Goal: Task Accomplishment & Management: Complete application form

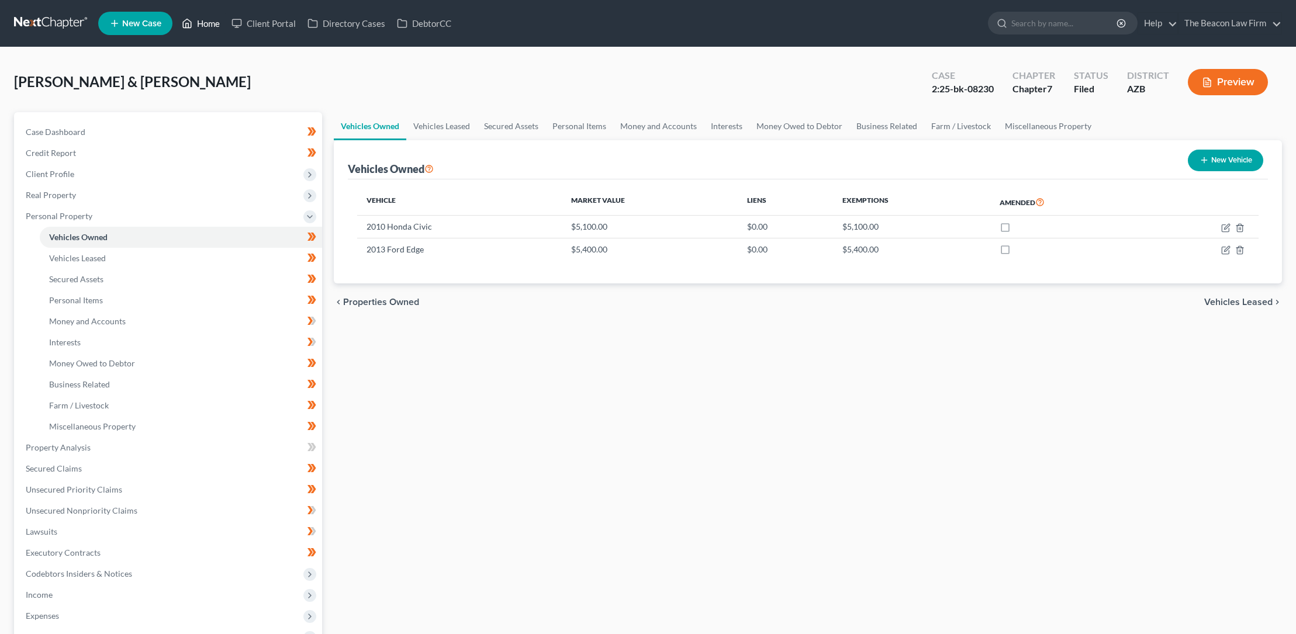
click at [210, 24] on link "Home" at bounding box center [201, 23] width 50 height 21
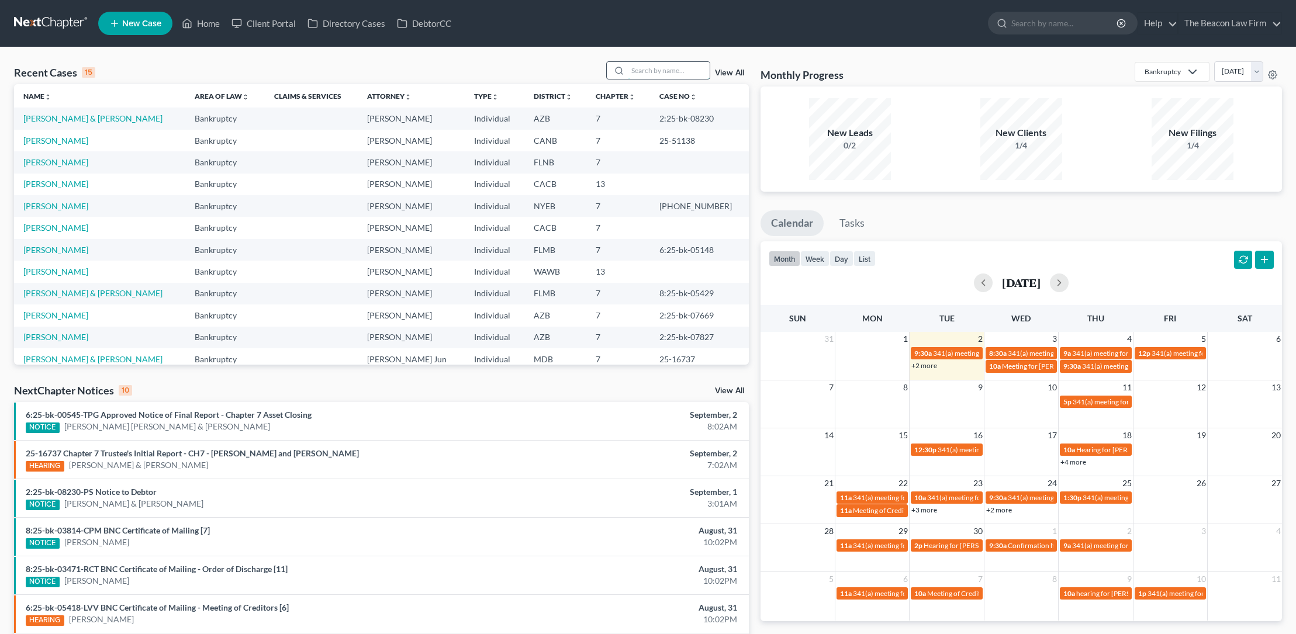
click at [642, 71] on input "search" at bounding box center [669, 70] width 82 height 17
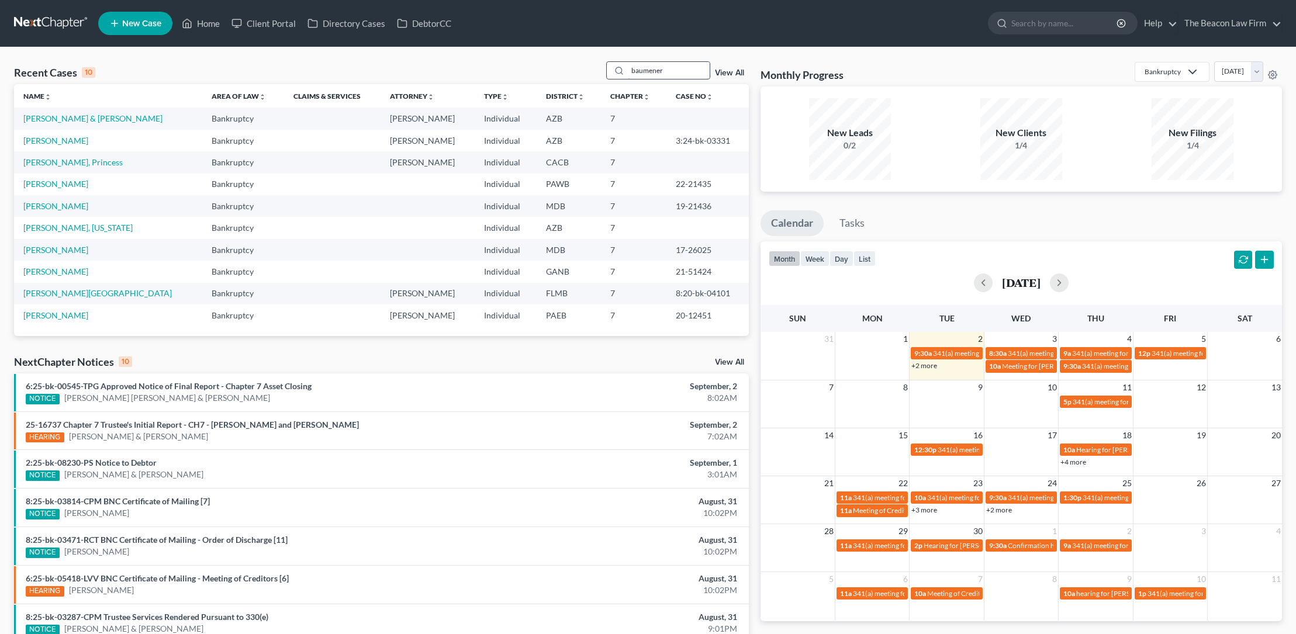
type input "baumener"
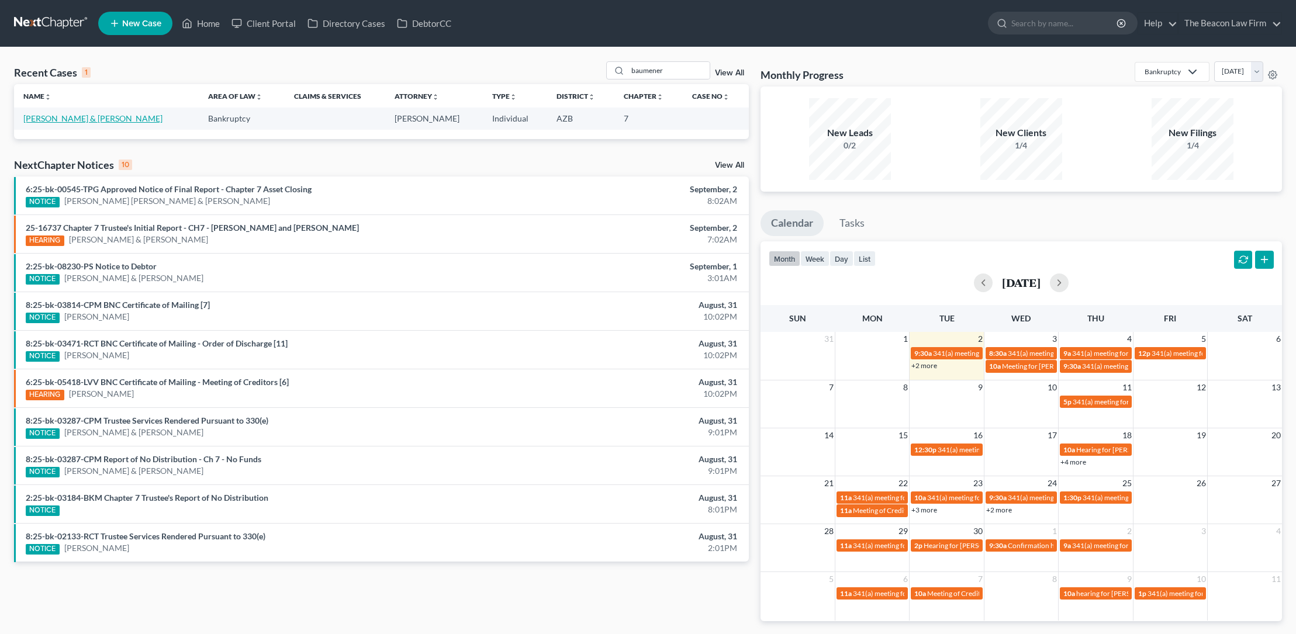
click at [96, 118] on link "[PERSON_NAME] & [PERSON_NAME]" at bounding box center [92, 118] width 139 height 10
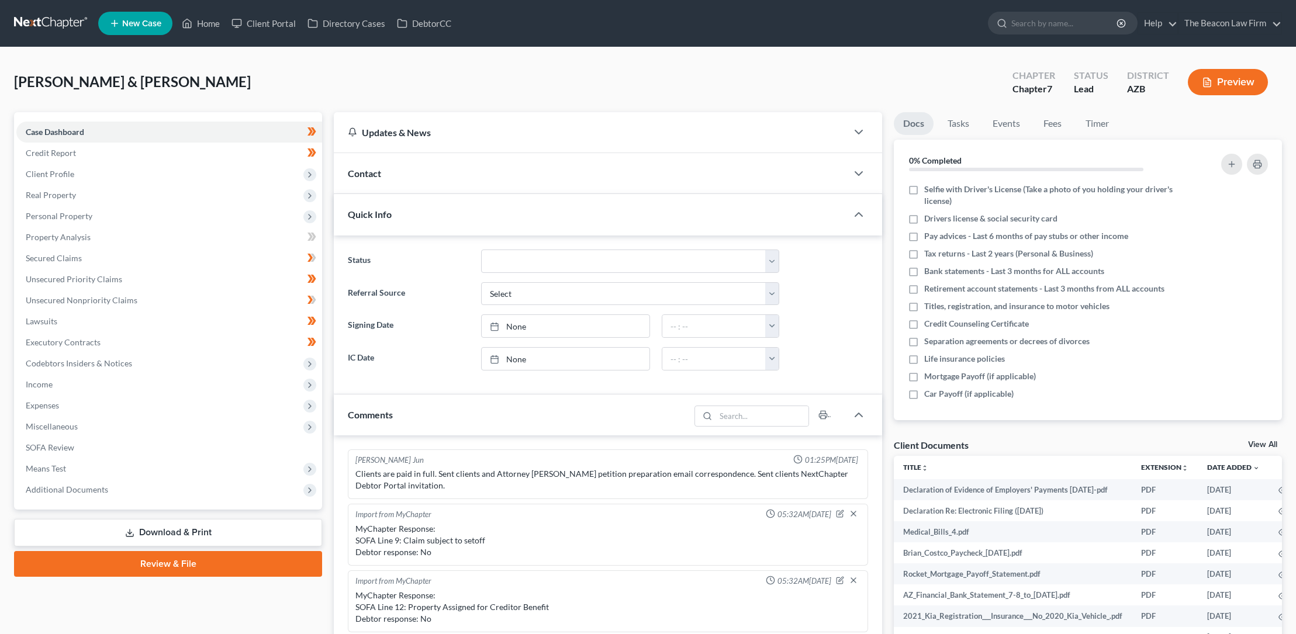
scroll to position [305, 0]
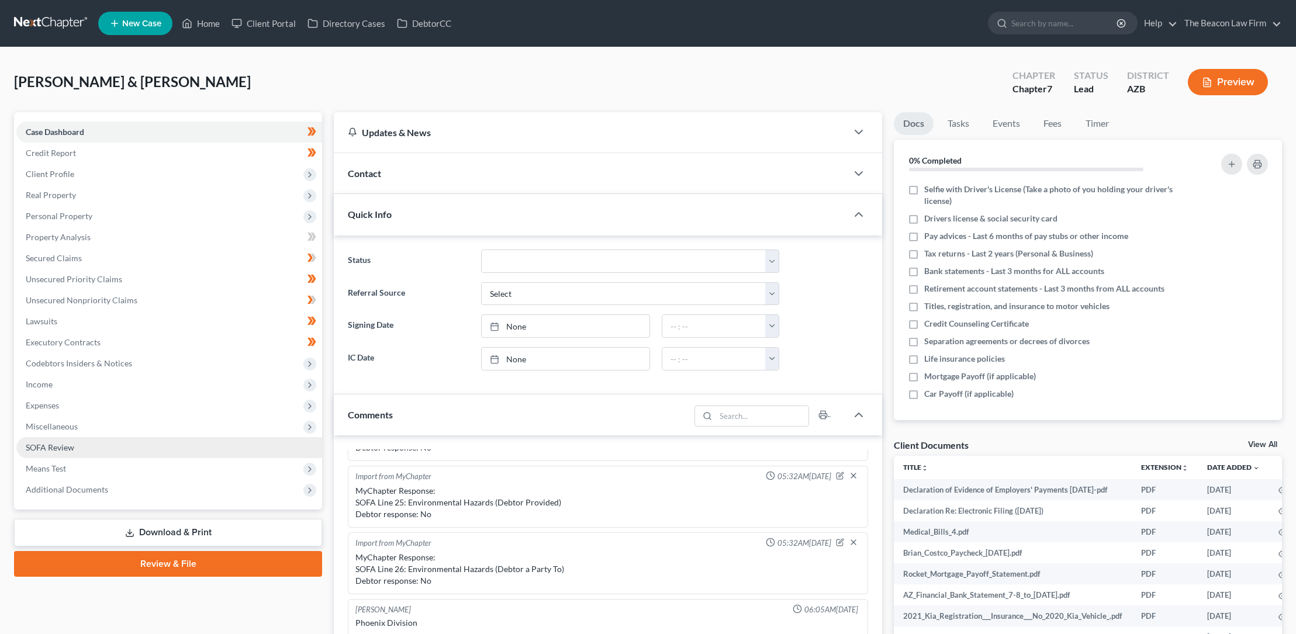
click at [63, 448] on span "SOFA Review" at bounding box center [50, 448] width 49 height 10
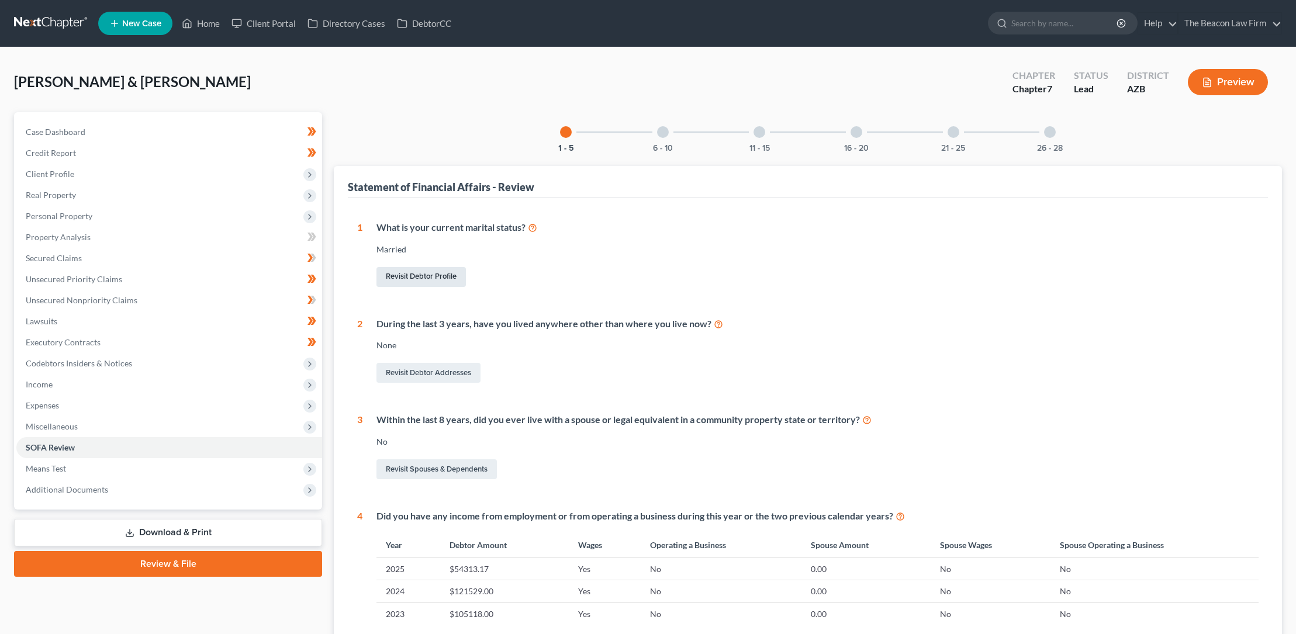
click at [434, 273] on link "Revisit Debtor Profile" at bounding box center [421, 277] width 89 height 20
select select "1"
select select "3"
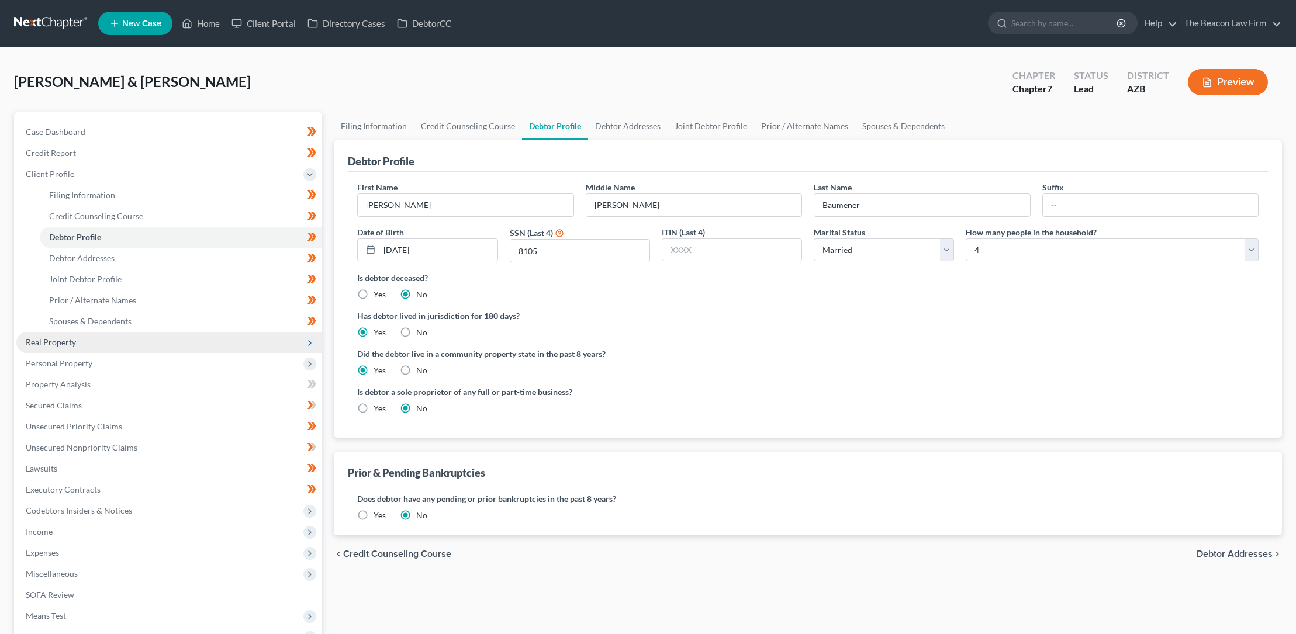
click at [59, 341] on span "Real Property" at bounding box center [51, 342] width 50 height 10
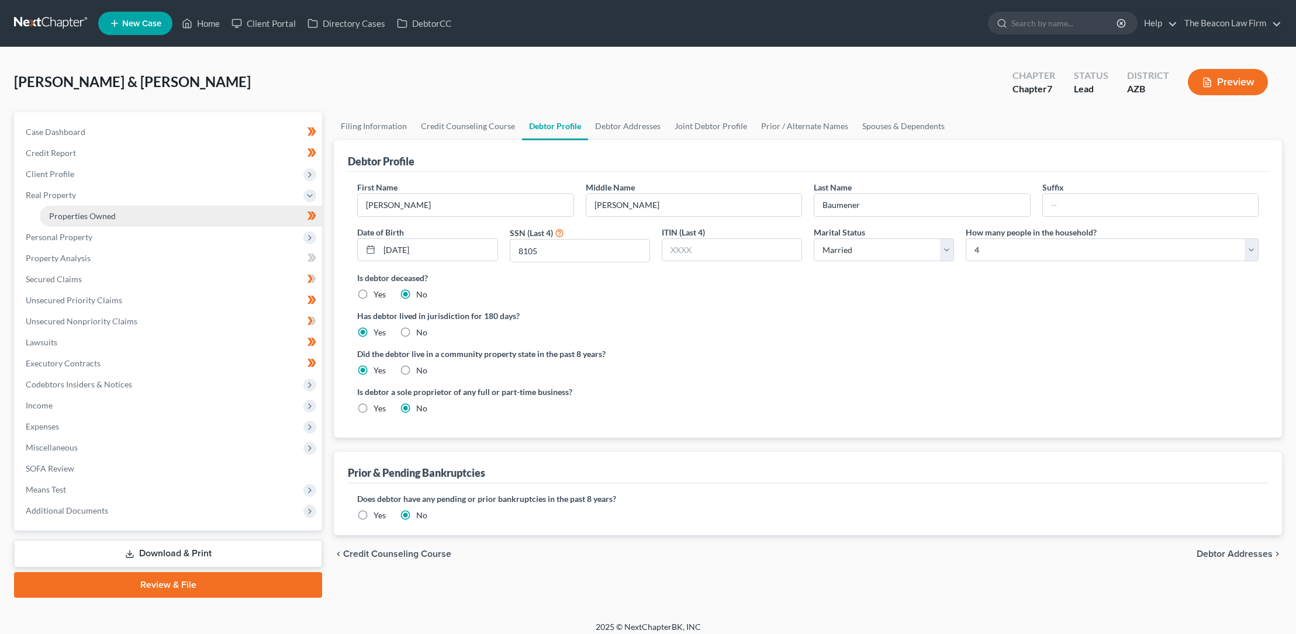
click at [65, 213] on span "Properties Owned" at bounding box center [82, 216] width 67 height 10
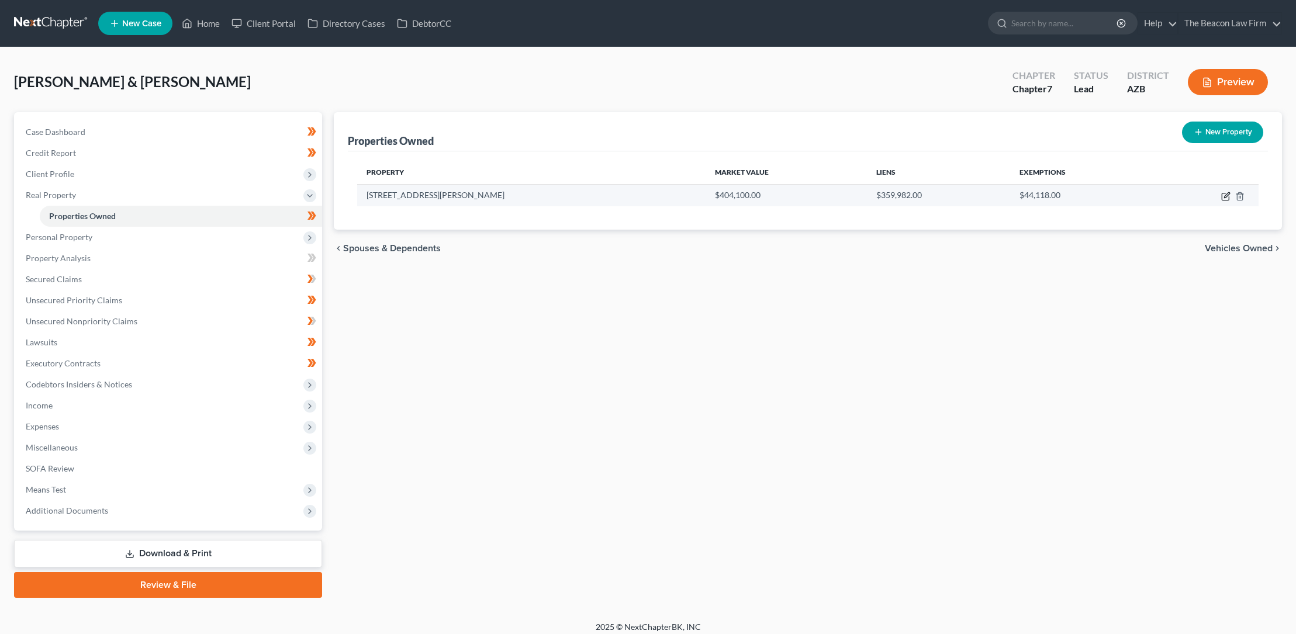
click at [1227, 193] on icon "button" at bounding box center [1226, 194] width 5 height 5
select select "3"
select select "2"
select select "0"
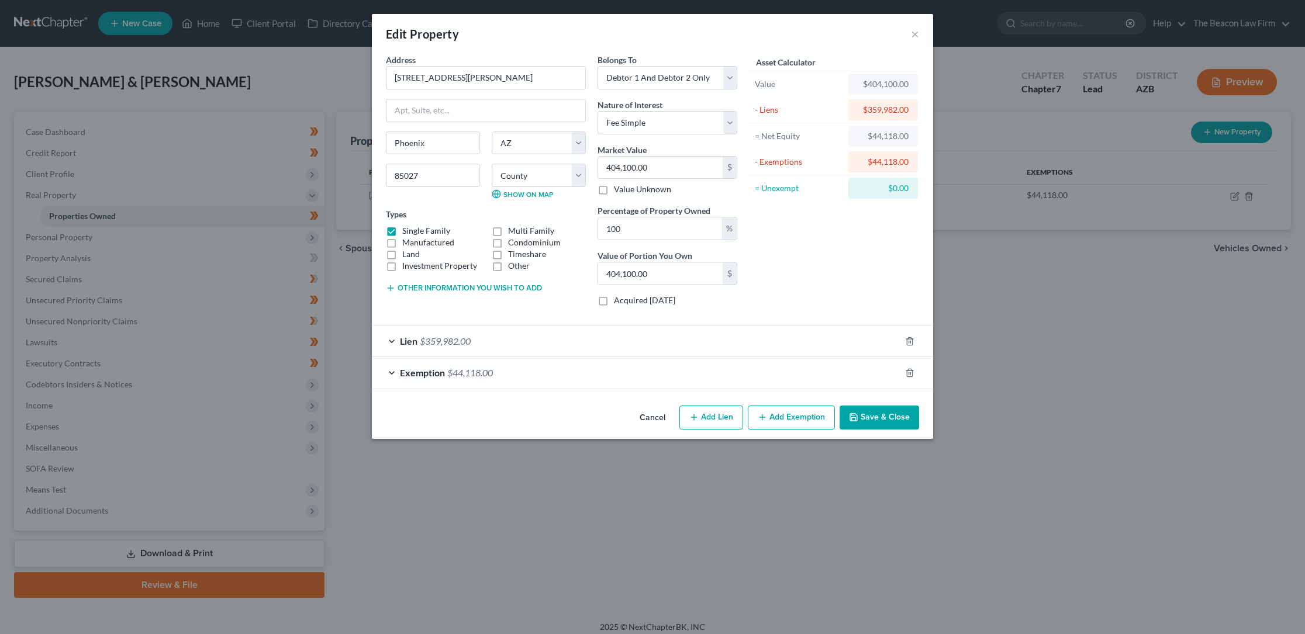
click at [864, 415] on button "Save & Close" at bounding box center [880, 418] width 80 height 25
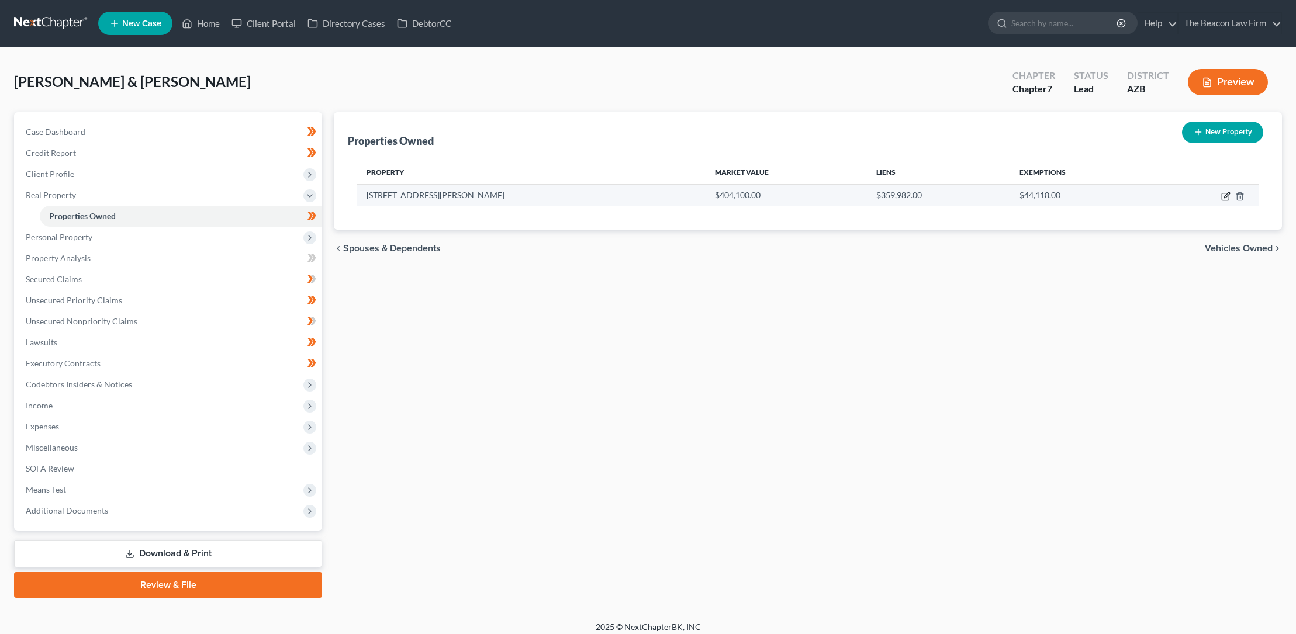
click at [1227, 198] on icon "button" at bounding box center [1225, 196] width 9 height 9
select select "3"
select select "2"
select select "0"
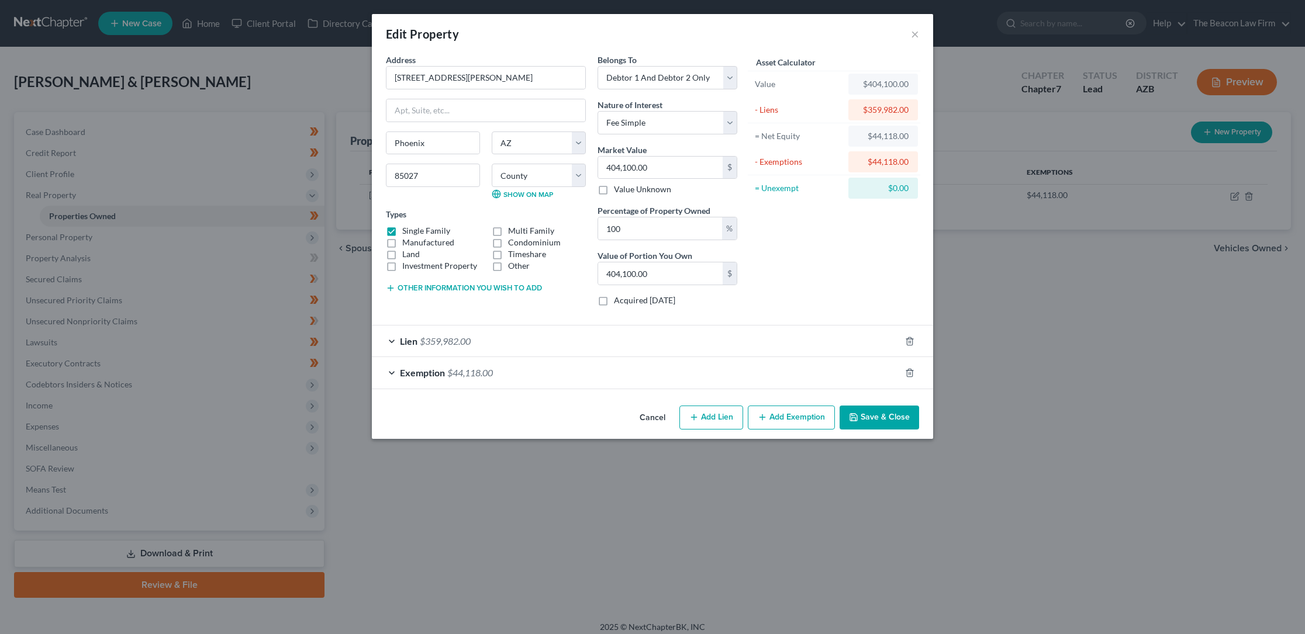
click at [857, 416] on icon "button" at bounding box center [853, 417] width 7 height 7
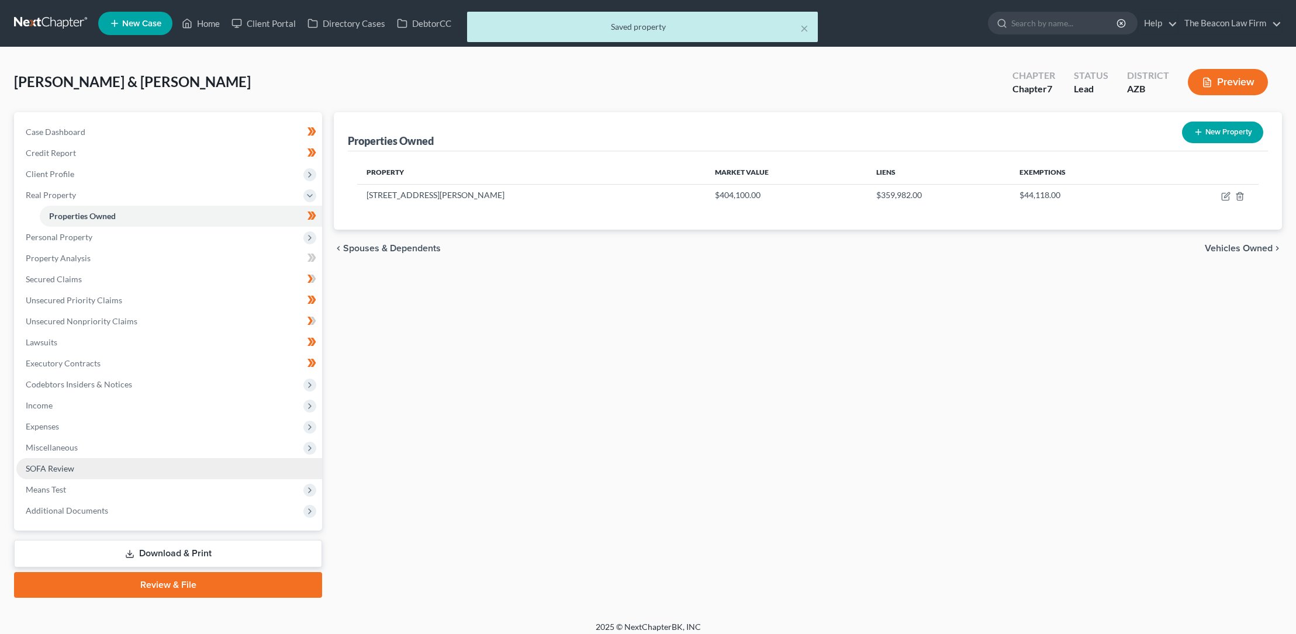
click at [61, 468] on span "SOFA Review" at bounding box center [50, 469] width 49 height 10
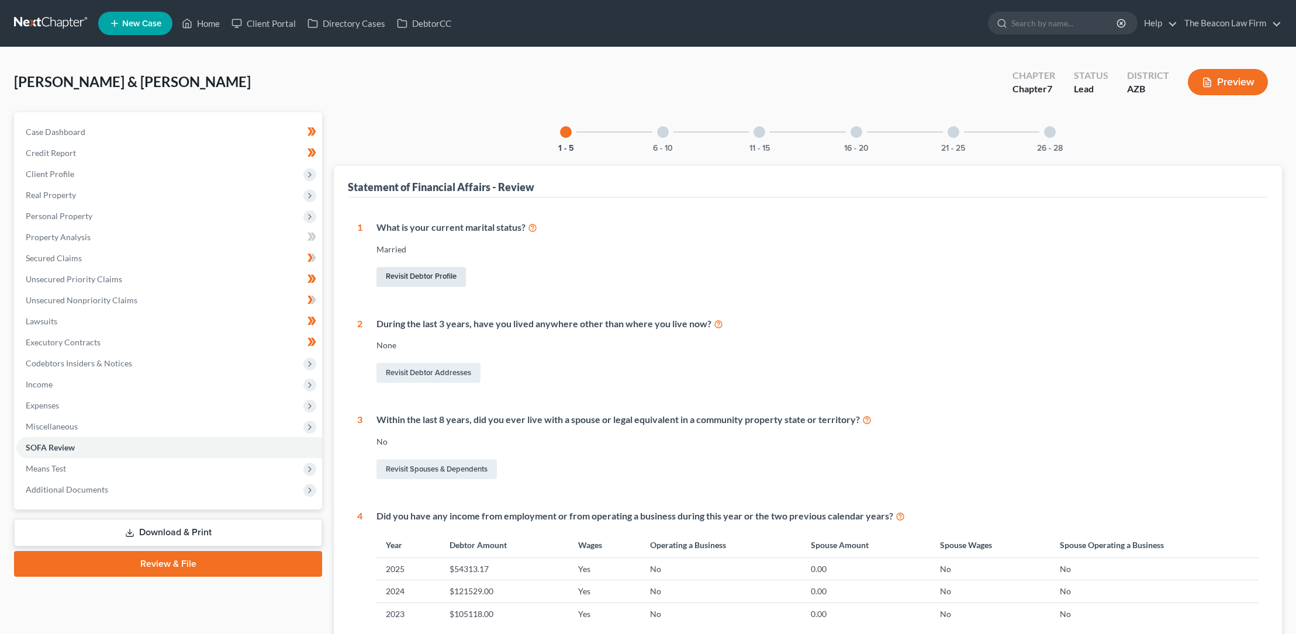
click at [438, 275] on link "Revisit Debtor Profile" at bounding box center [421, 277] width 89 height 20
select select "1"
select select "3"
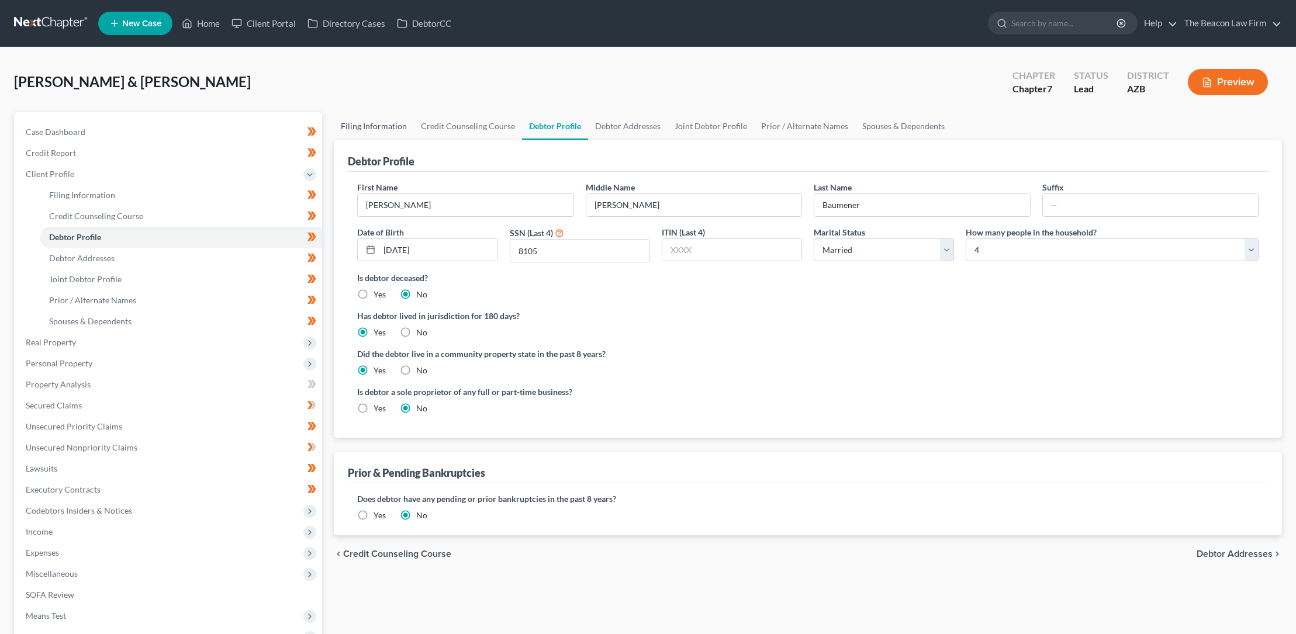
click at [381, 125] on link "Filing Information" at bounding box center [374, 126] width 80 height 28
select select "1"
select select "0"
select select "9"
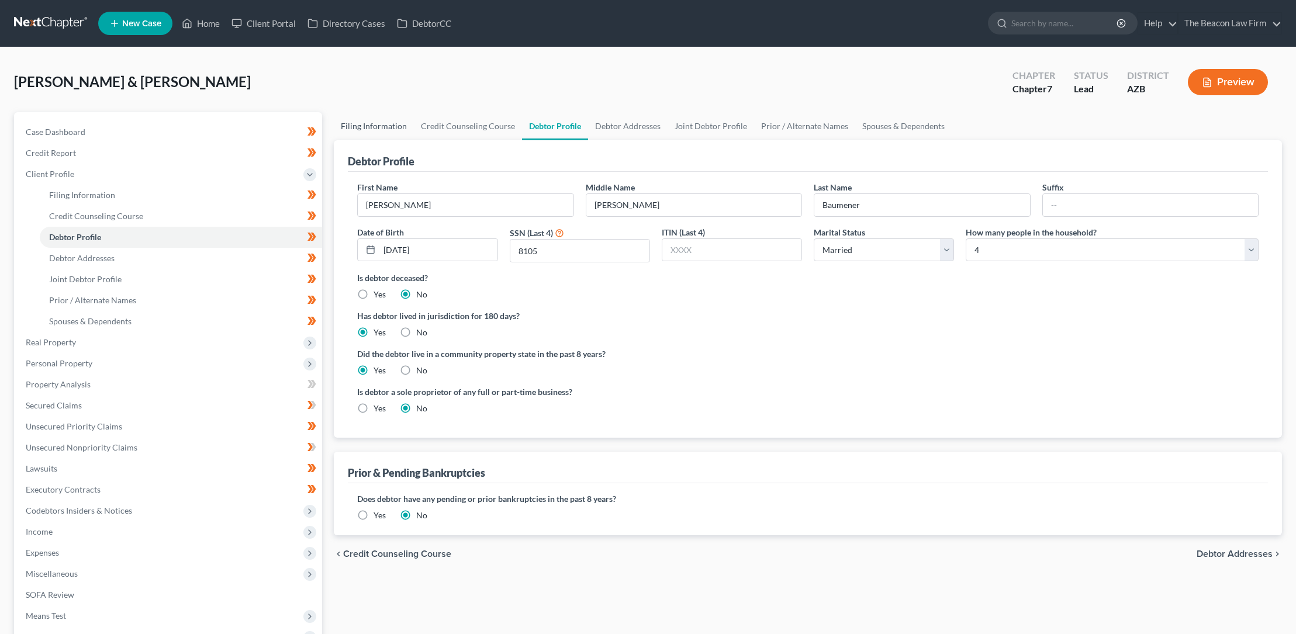
select select "3"
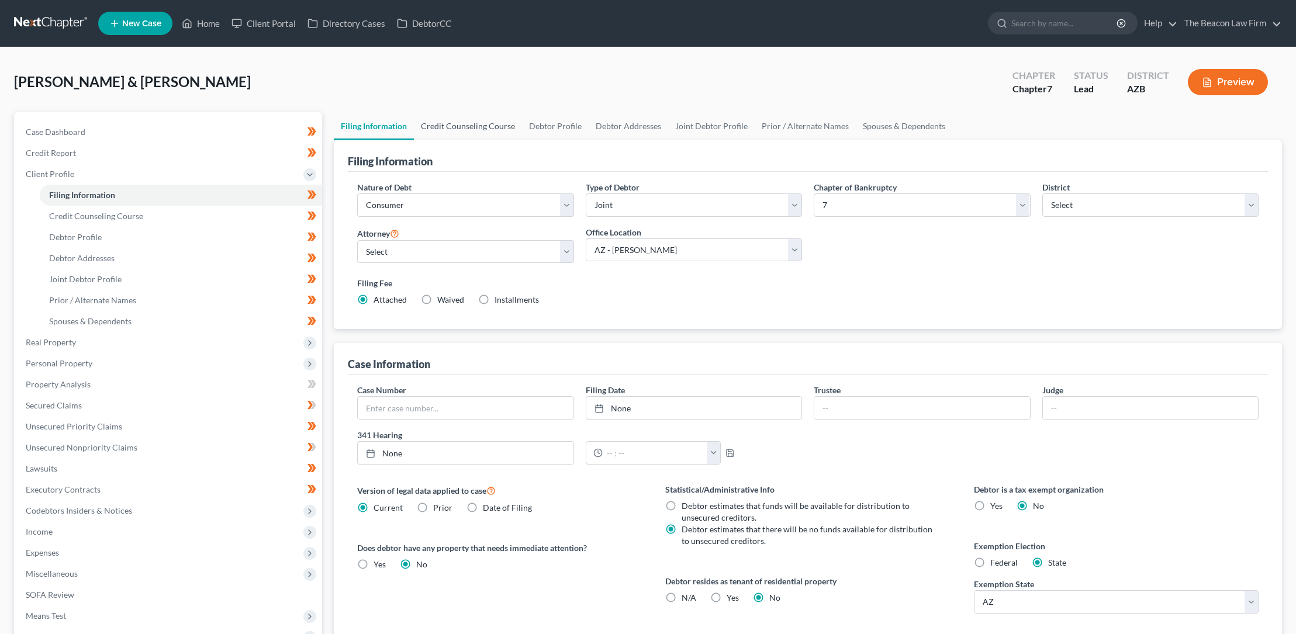
click at [495, 126] on link "Credit Counseling Course" at bounding box center [468, 126] width 108 height 28
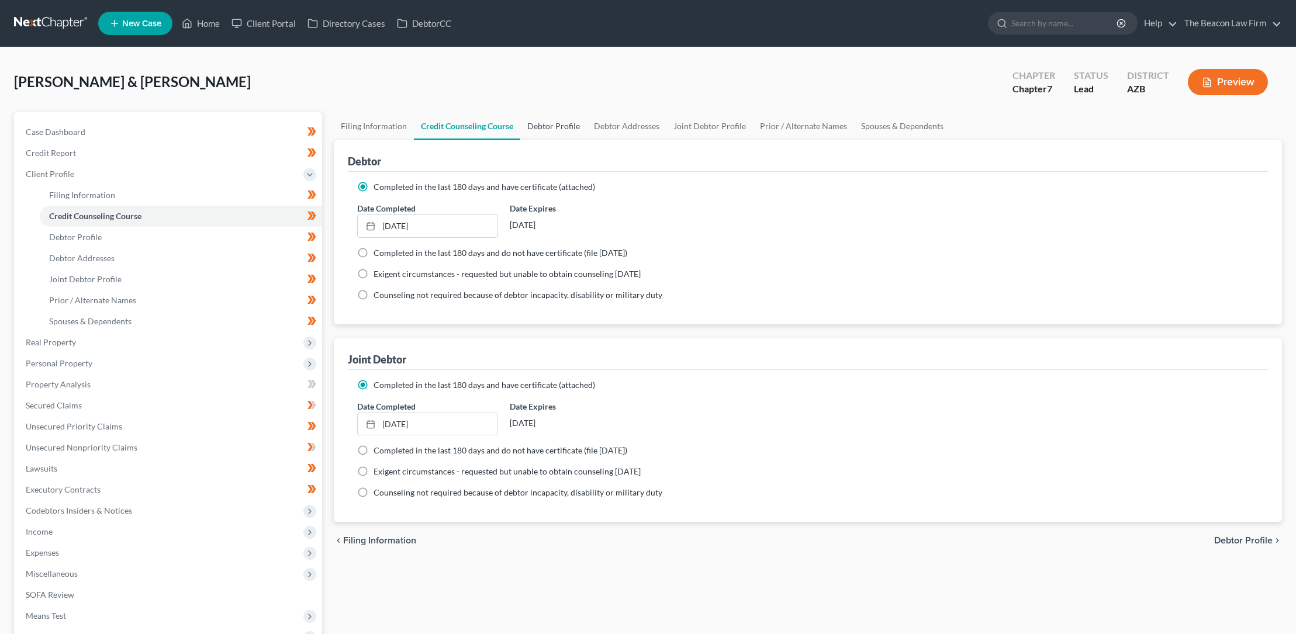
click at [536, 126] on link "Debtor Profile" at bounding box center [553, 126] width 67 height 28
select select "1"
select select "3"
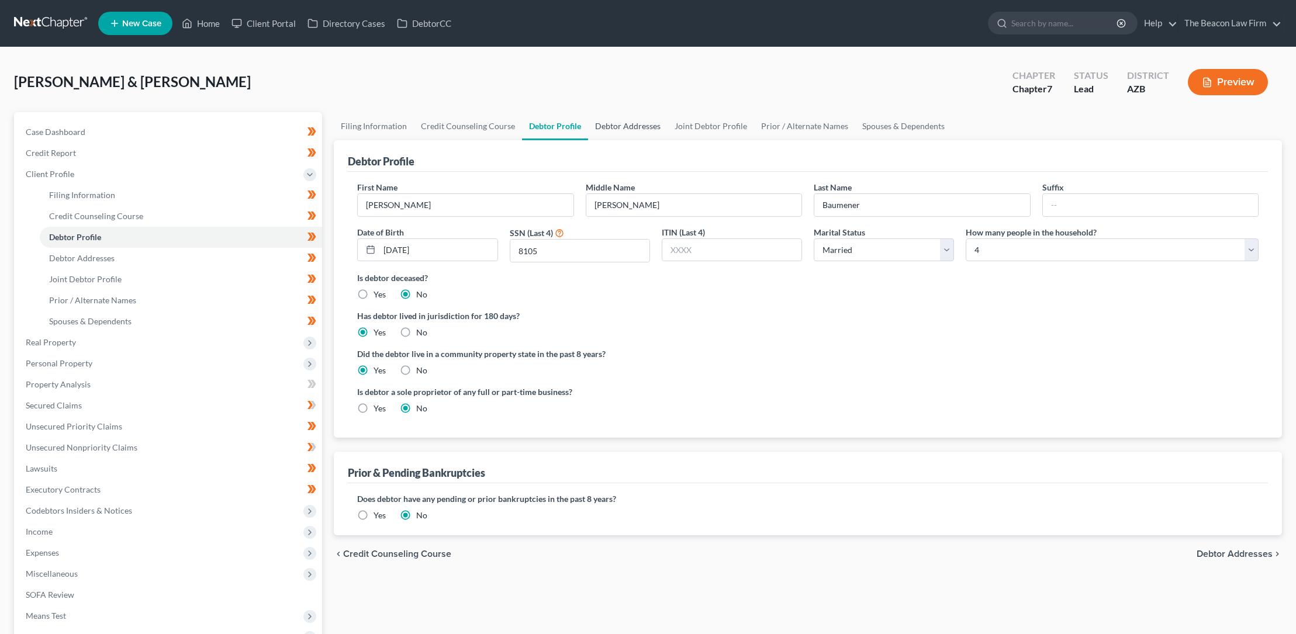
click at [634, 125] on link "Debtor Addresses" at bounding box center [628, 126] width 80 height 28
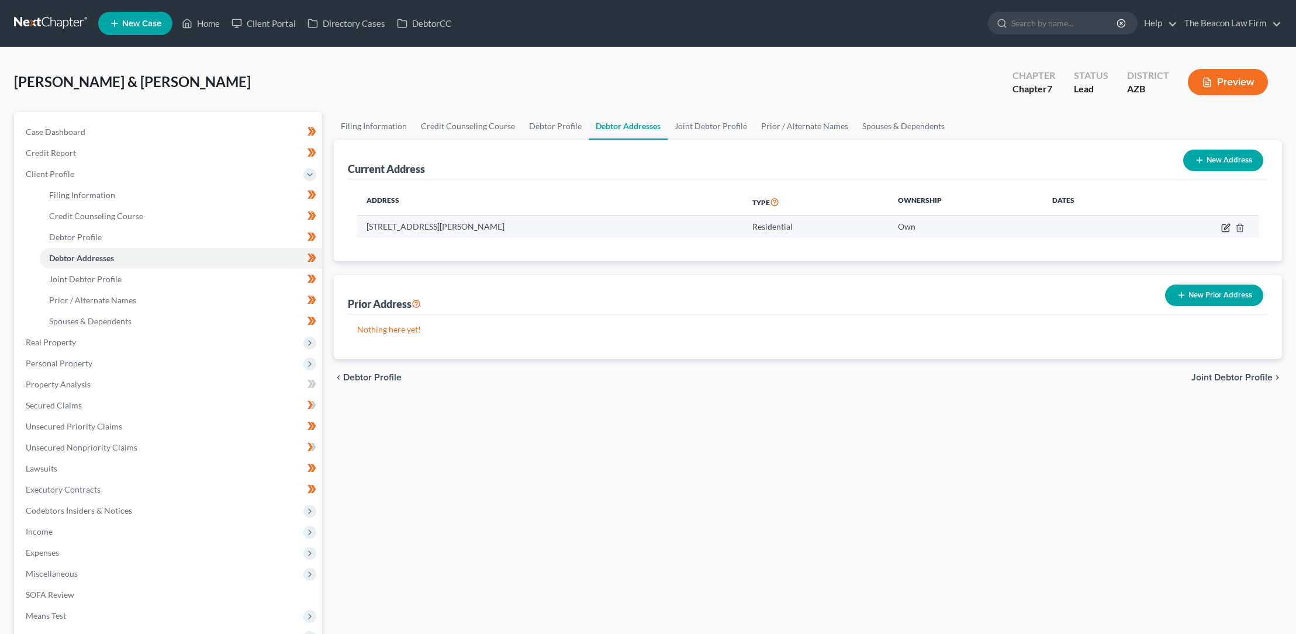
click at [1227, 227] on icon "button" at bounding box center [1226, 226] width 5 height 5
select select "3"
select select "7"
select select "0"
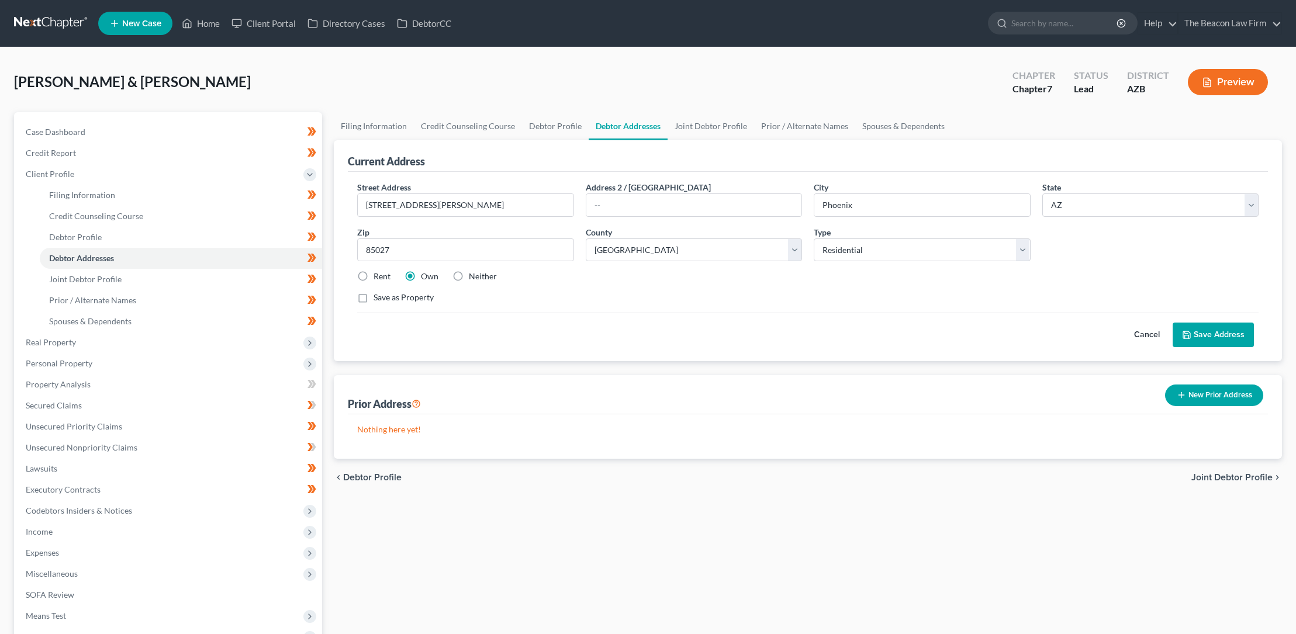
click at [1155, 333] on button "Cancel" at bounding box center [1146, 334] width 51 height 23
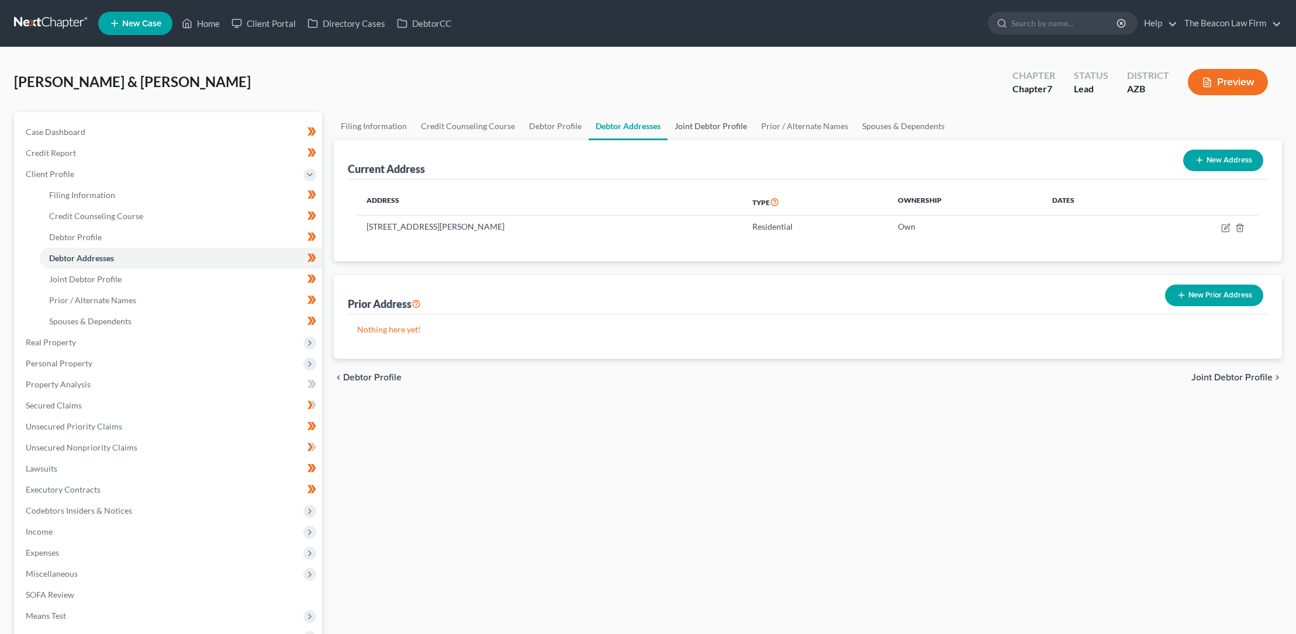
click at [703, 123] on link "Joint Debtor Profile" at bounding box center [711, 126] width 87 height 28
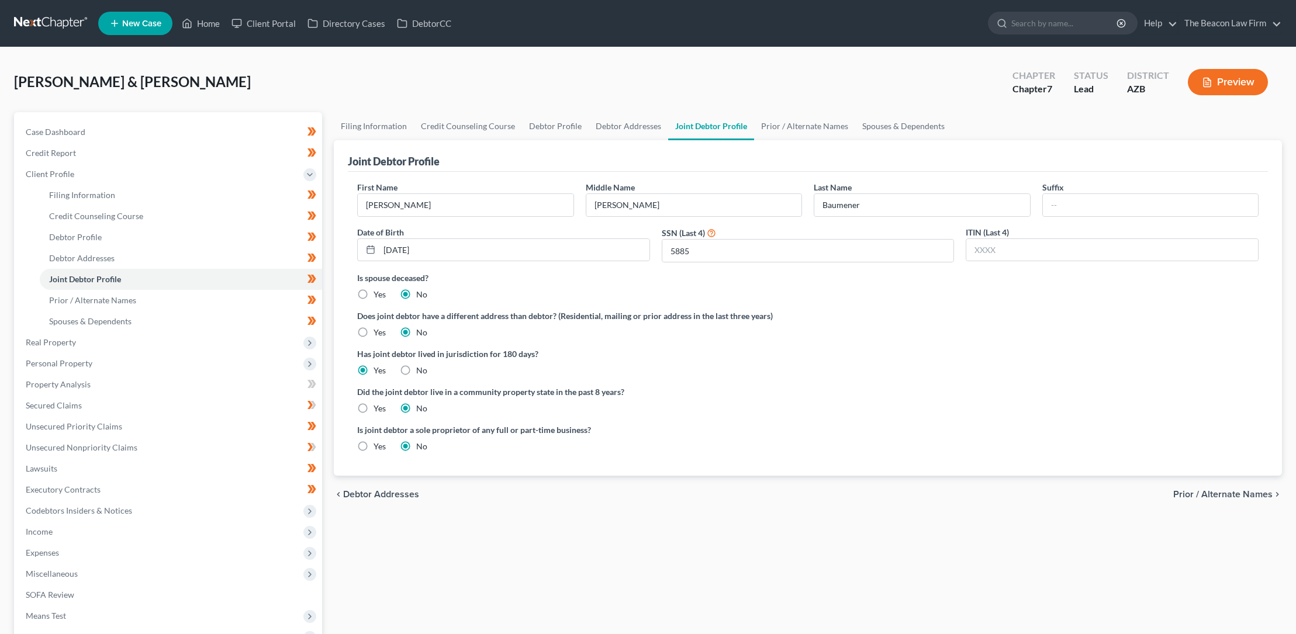
click at [374, 406] on label "Yes" at bounding box center [380, 409] width 12 height 12
click at [378, 406] on input "Yes" at bounding box center [382, 407] width 8 height 8
radio input "true"
radio input "false"
click at [803, 126] on link "Prior / Alternate Names" at bounding box center [804, 126] width 101 height 28
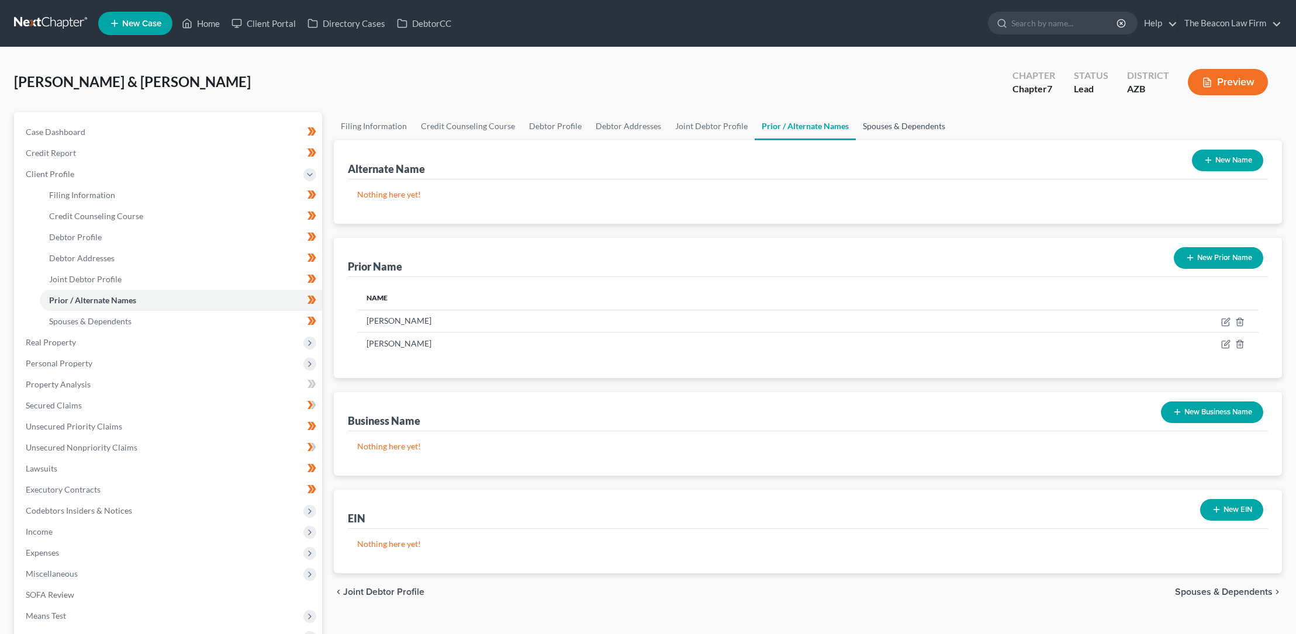
click at [872, 126] on link "Spouses & Dependents" at bounding box center [904, 126] width 96 height 28
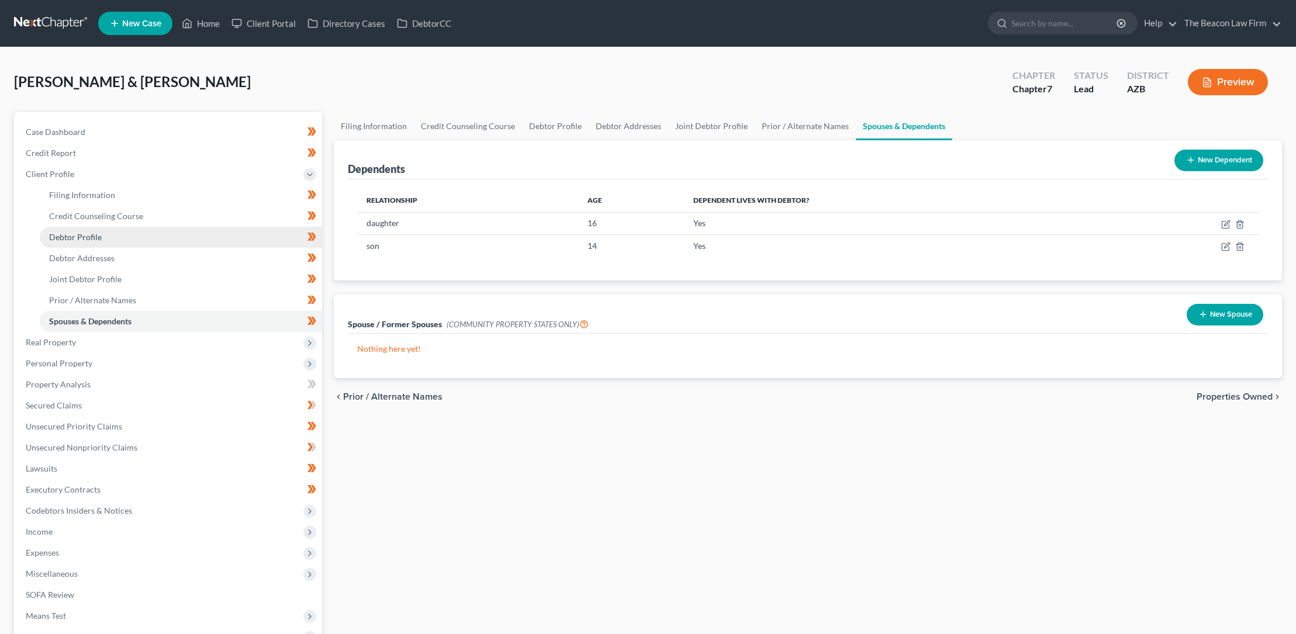
click at [87, 234] on span "Debtor Profile" at bounding box center [75, 237] width 53 height 10
select select "1"
select select "3"
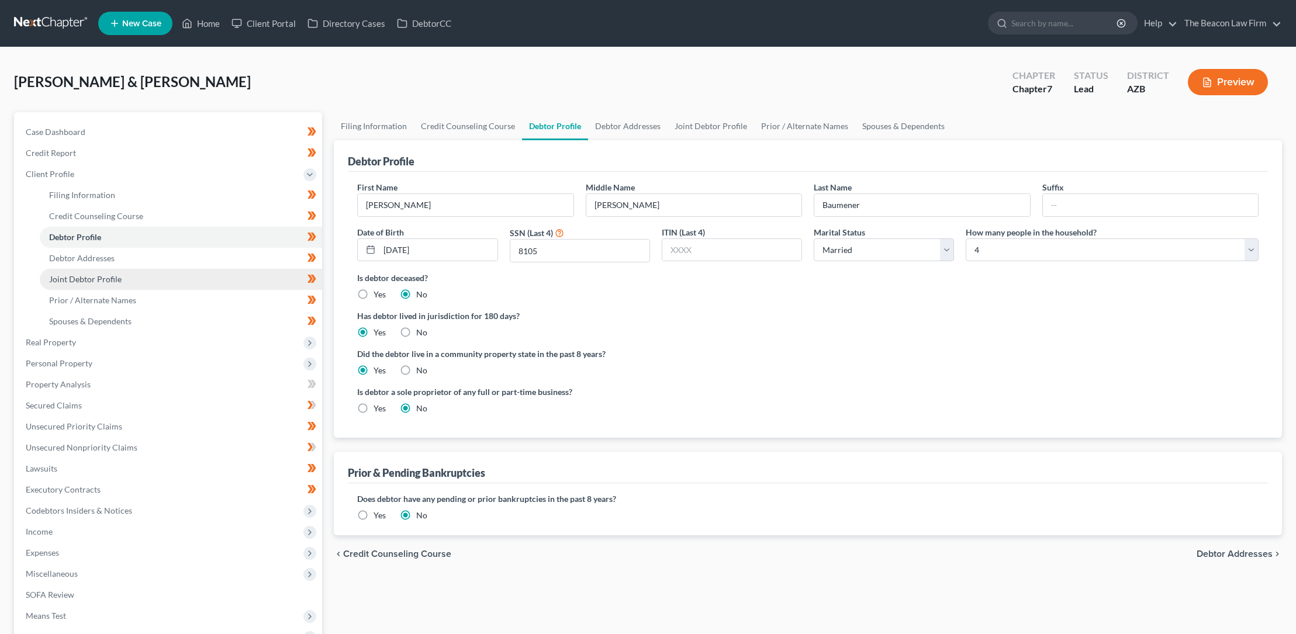
click at [88, 278] on span "Joint Debtor Profile" at bounding box center [85, 279] width 72 height 10
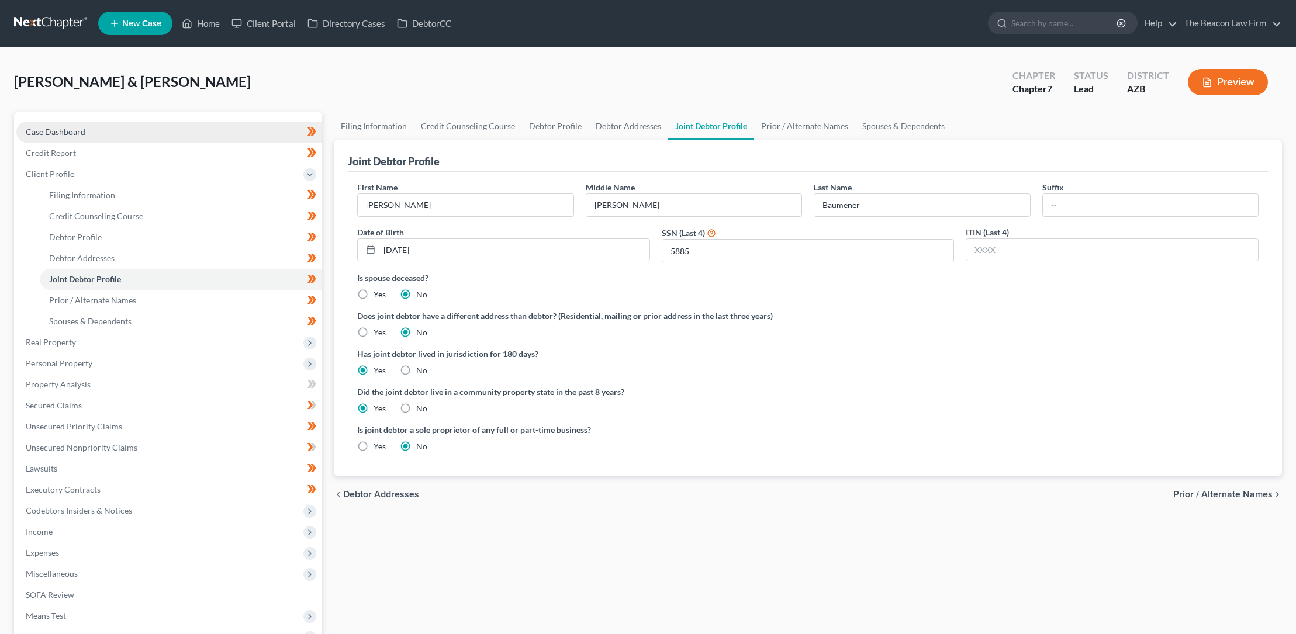
click at [65, 130] on span "Case Dashboard" at bounding box center [56, 132] width 60 height 10
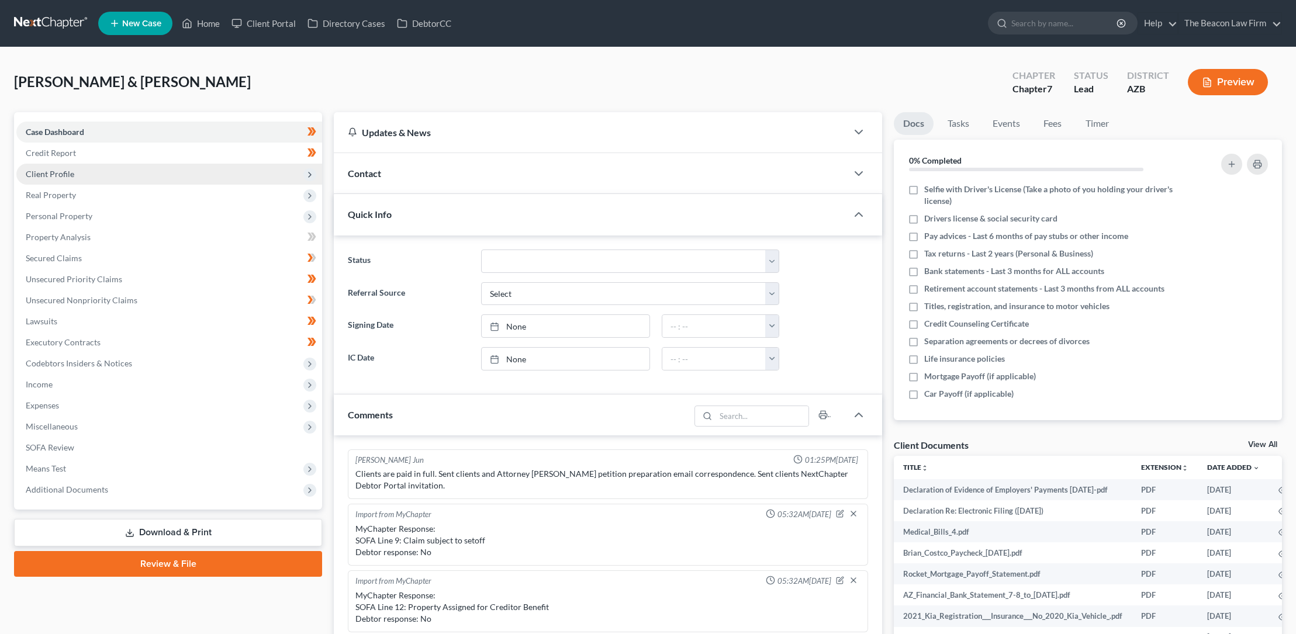
scroll to position [305, 0]
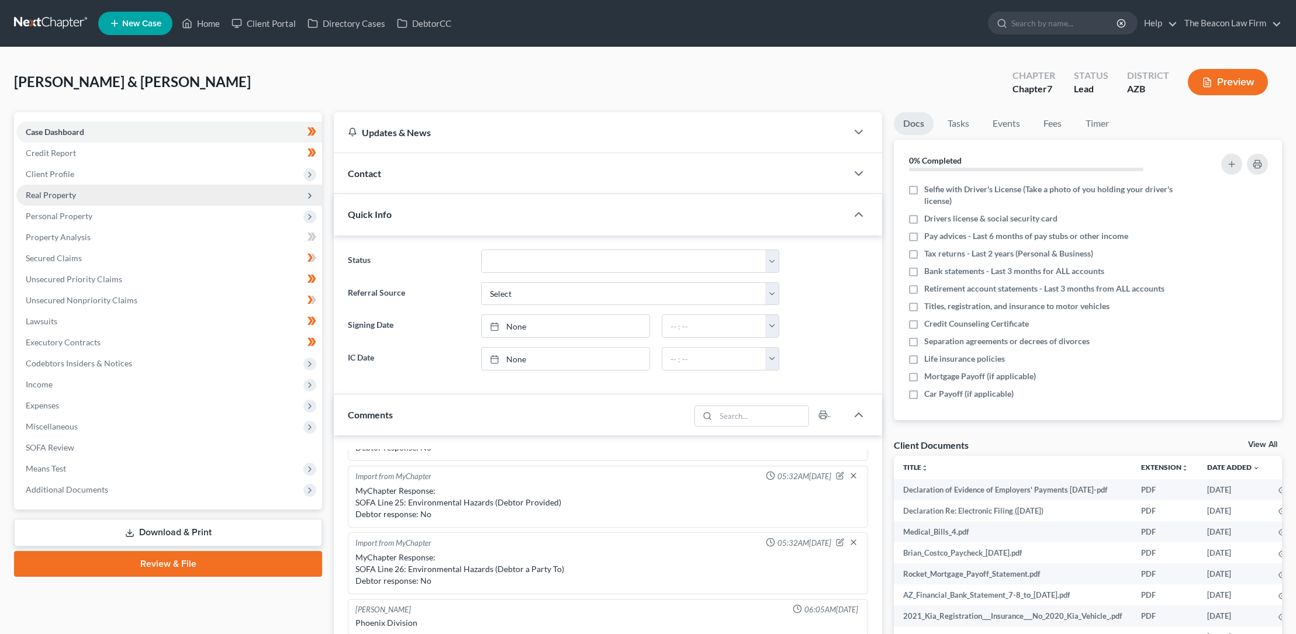
click at [71, 191] on span "Real Property" at bounding box center [51, 195] width 50 height 10
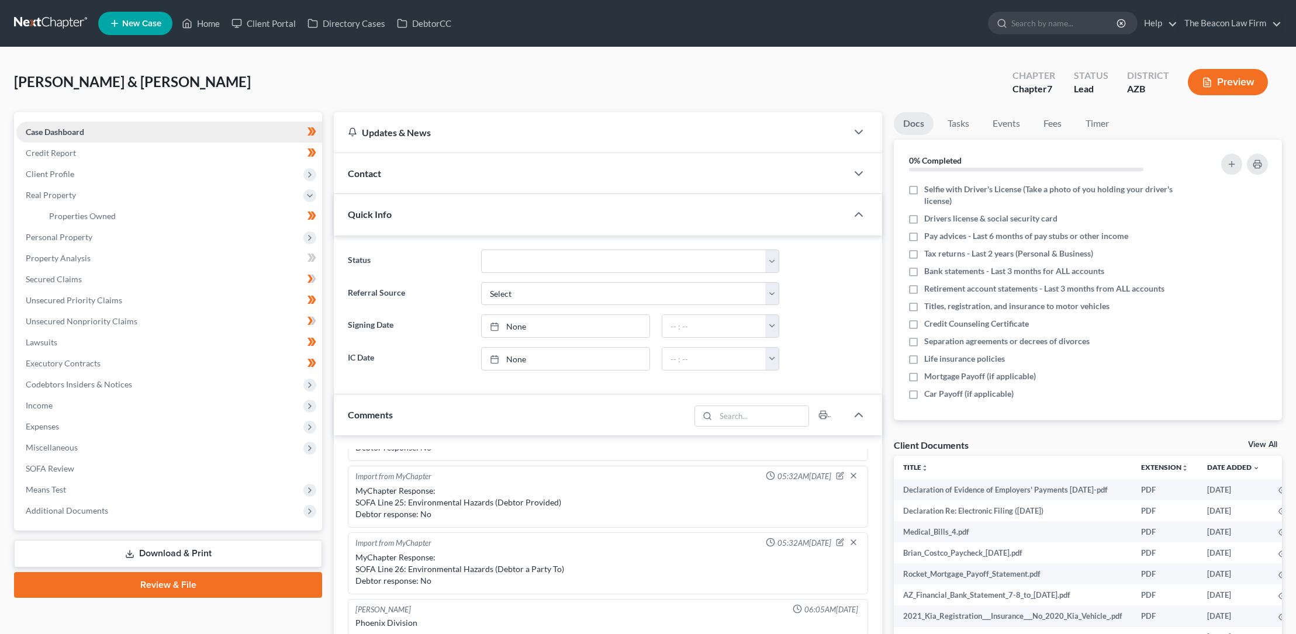
click at [71, 133] on span "Case Dashboard" at bounding box center [55, 132] width 58 height 10
click at [65, 170] on span "Client Profile" at bounding box center [50, 174] width 49 height 10
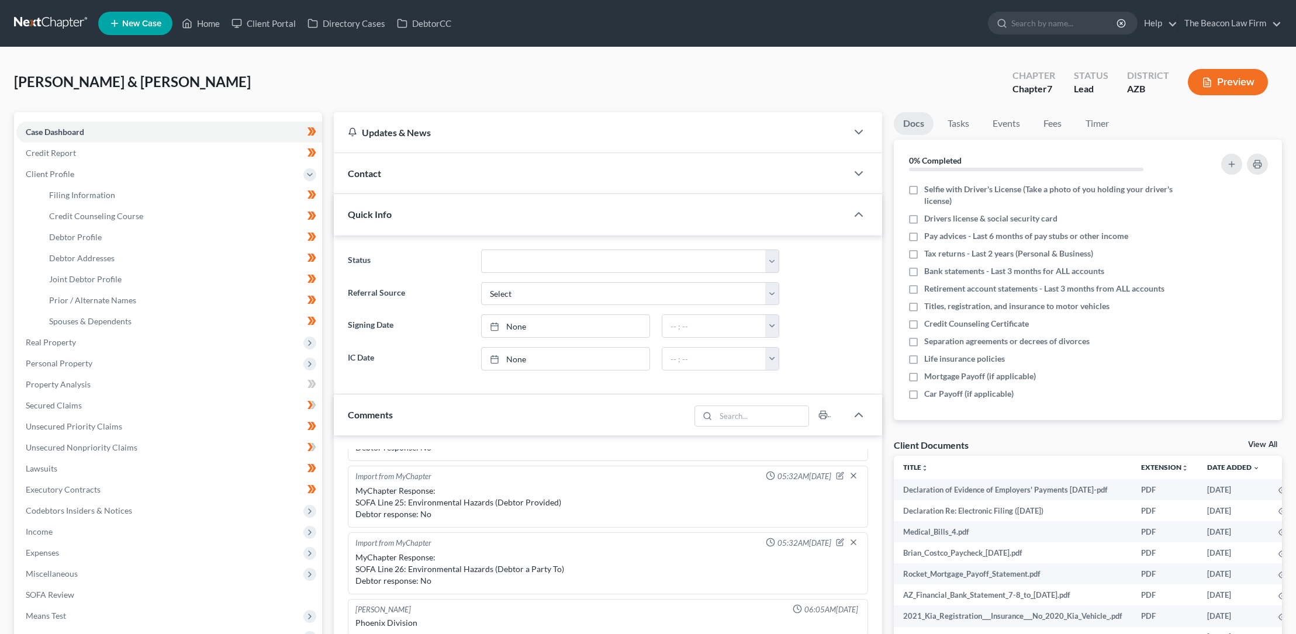
click at [355, 170] on span "Contact" at bounding box center [364, 173] width 33 height 11
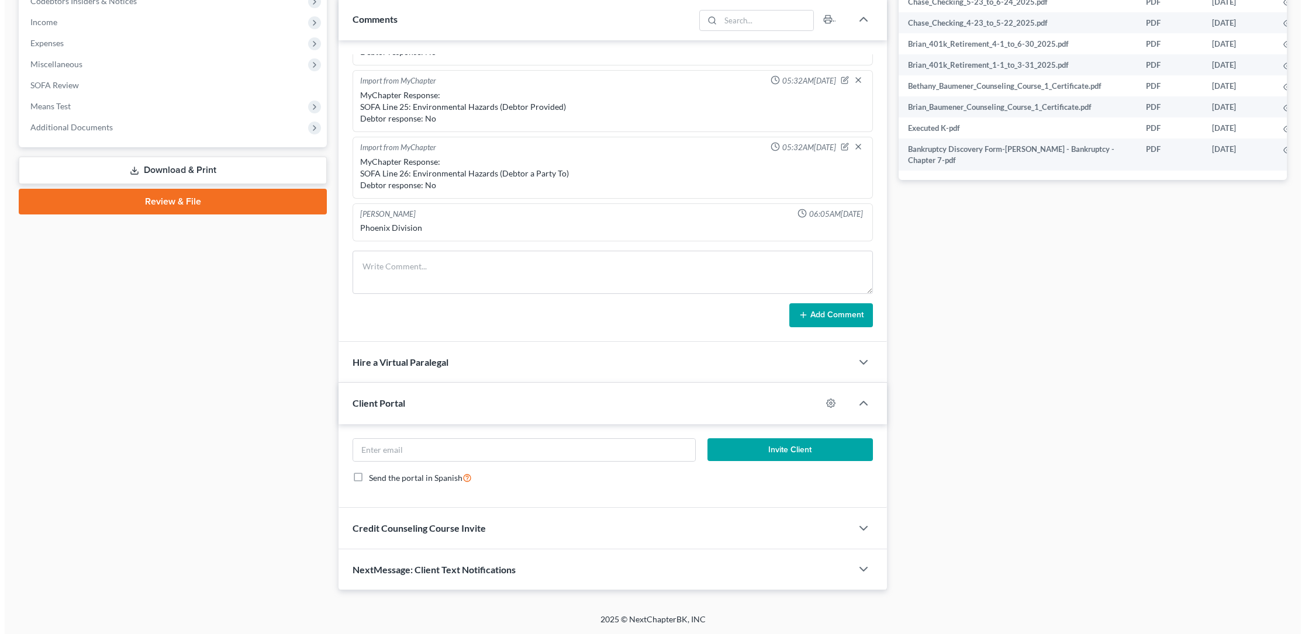
scroll to position [1074, 22]
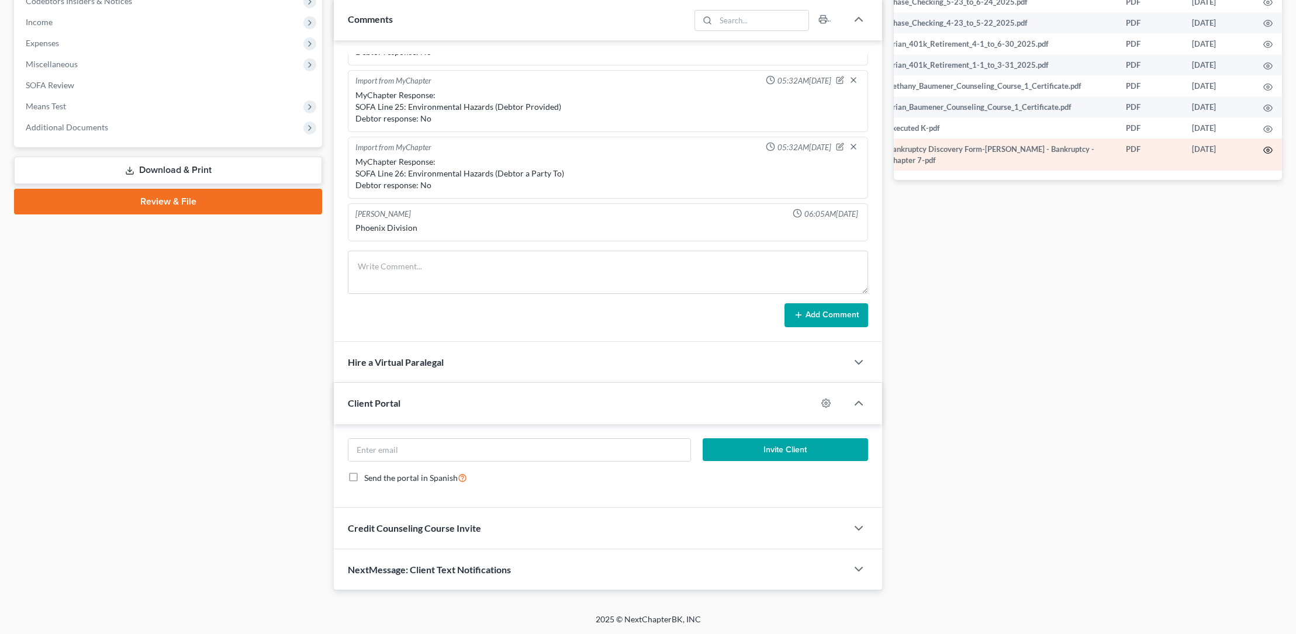
click at [1267, 149] on circle "button" at bounding box center [1268, 150] width 2 height 2
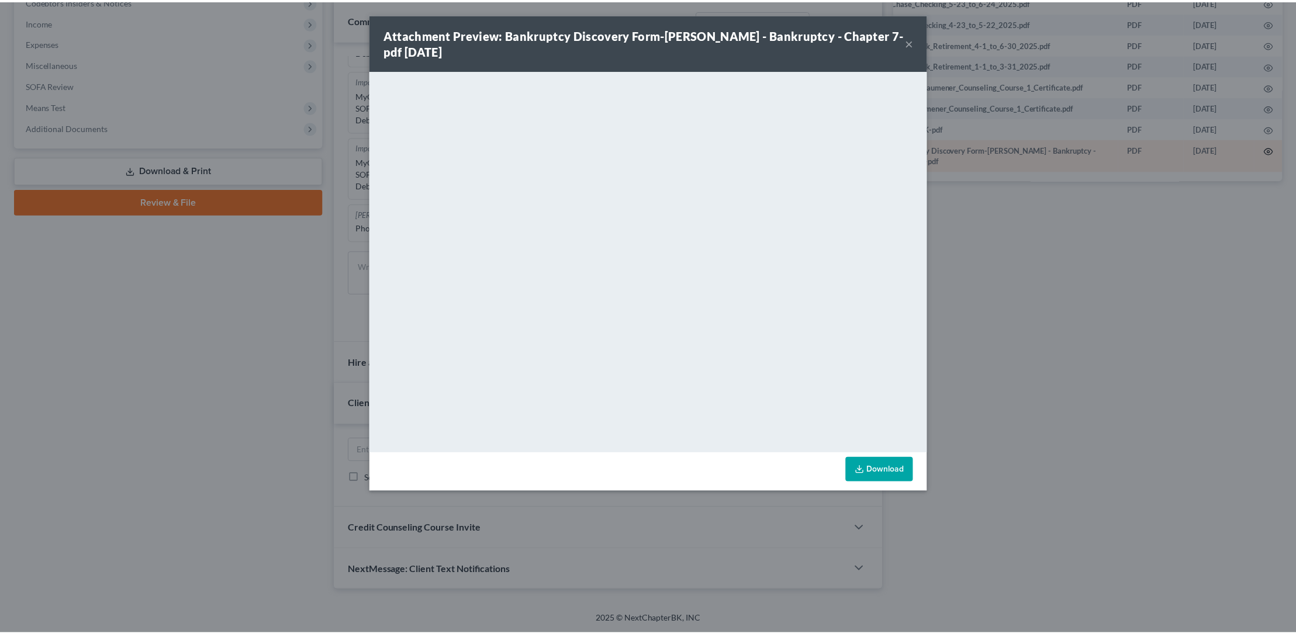
scroll to position [1074, 19]
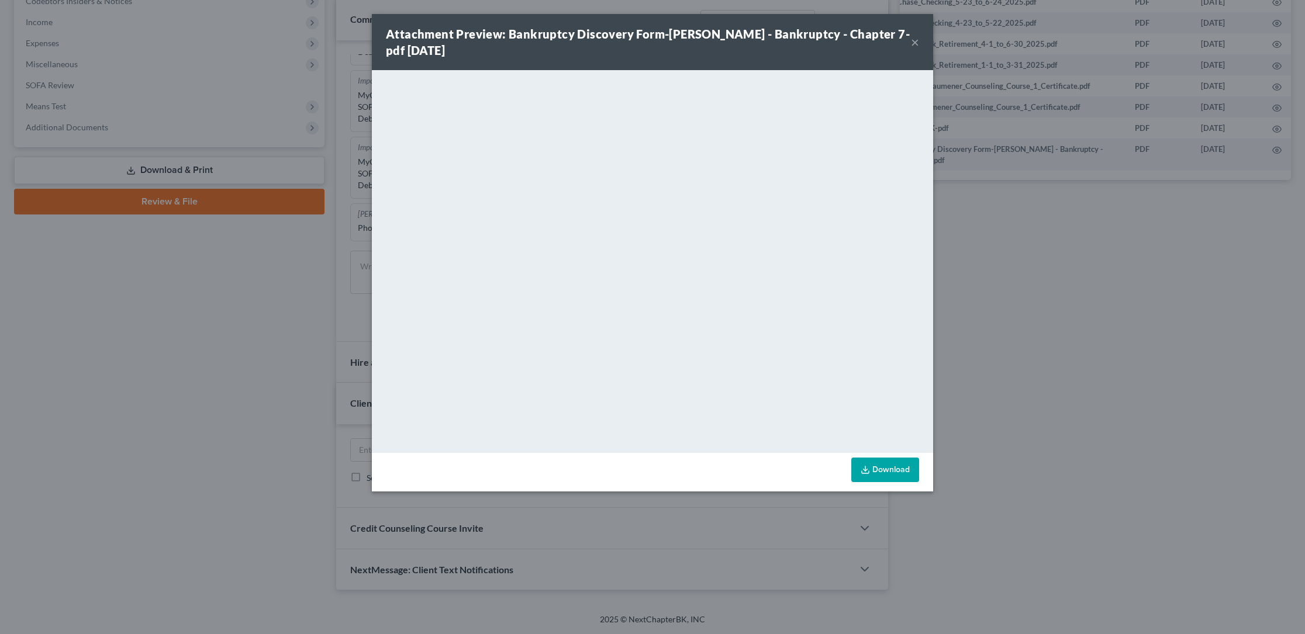
click at [916, 40] on button "×" at bounding box center [915, 42] width 8 height 14
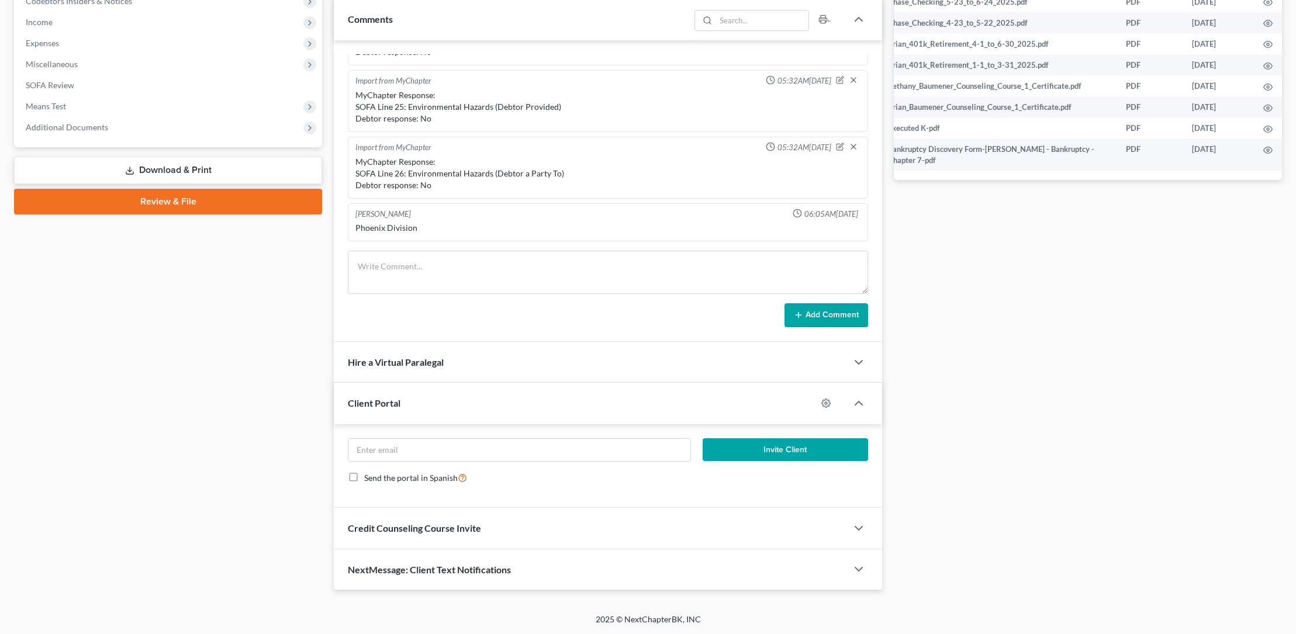
scroll to position [0, 0]
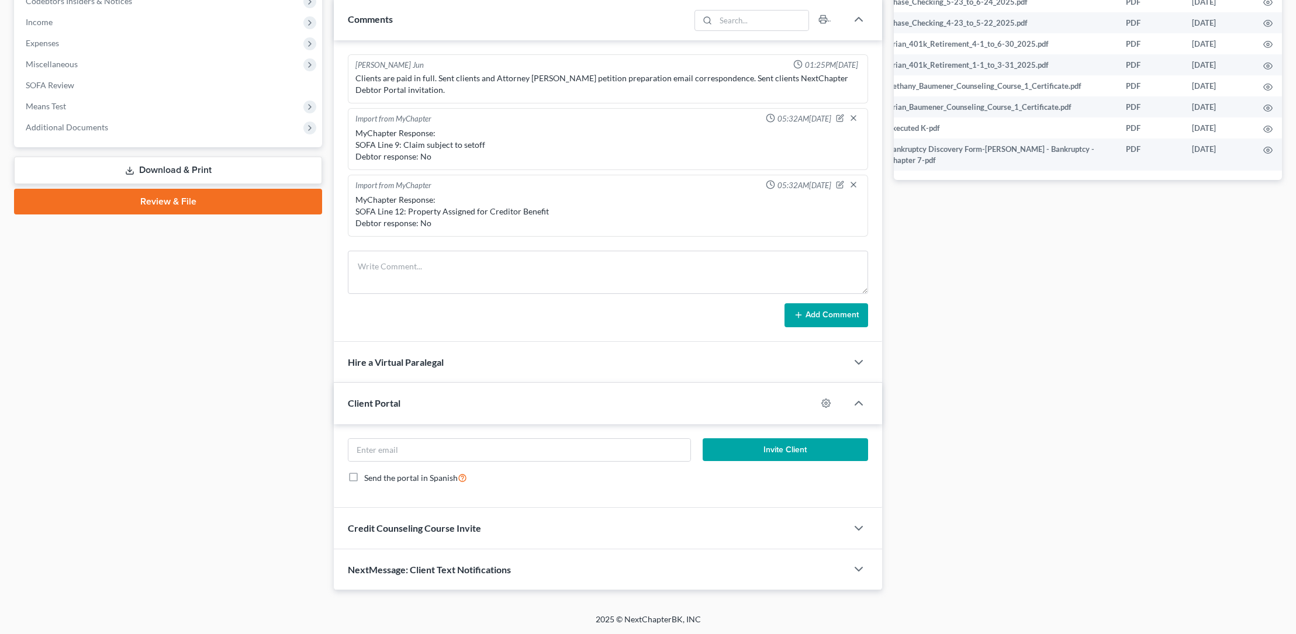
click at [168, 169] on link "Download & Print" at bounding box center [168, 170] width 308 height 27
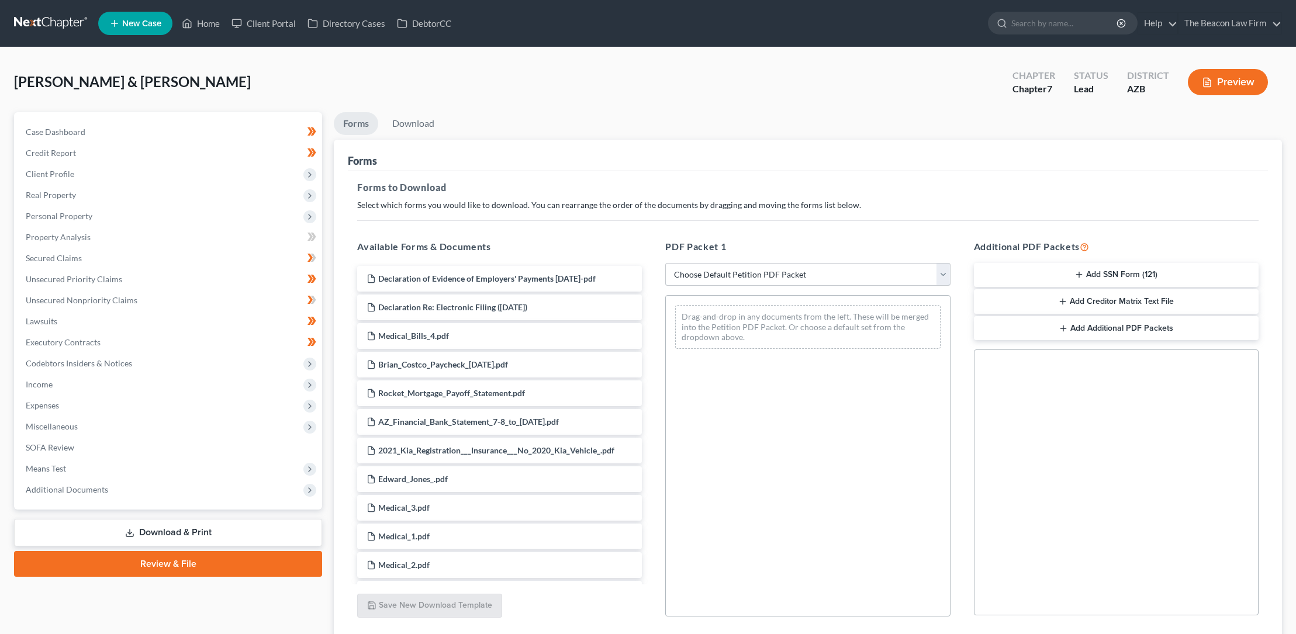
click at [698, 268] on select "Choose Default Petition PDF Packet Complete Bankruptcy Petition (all forms and …" at bounding box center [807, 274] width 285 height 23
select select "0"
click at [665, 263] on select "Choose Default Petition PDF Packet Complete Bankruptcy Petition (all forms and …" at bounding box center [807, 274] width 285 height 23
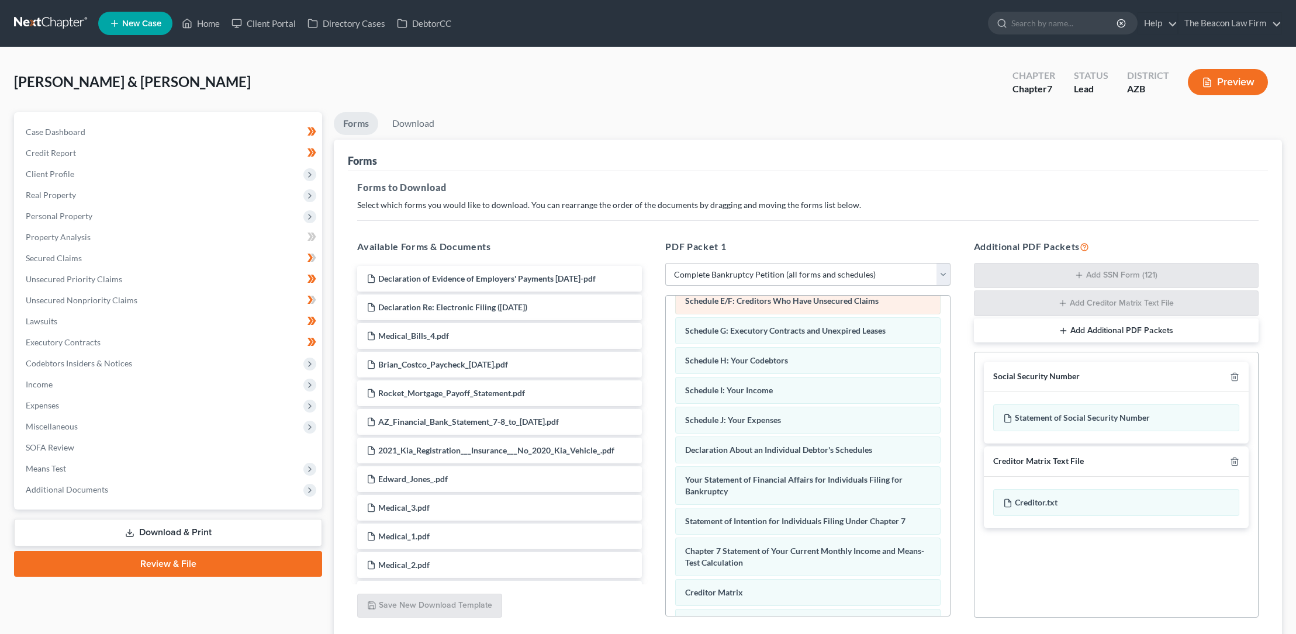
scroll to position [313, 0]
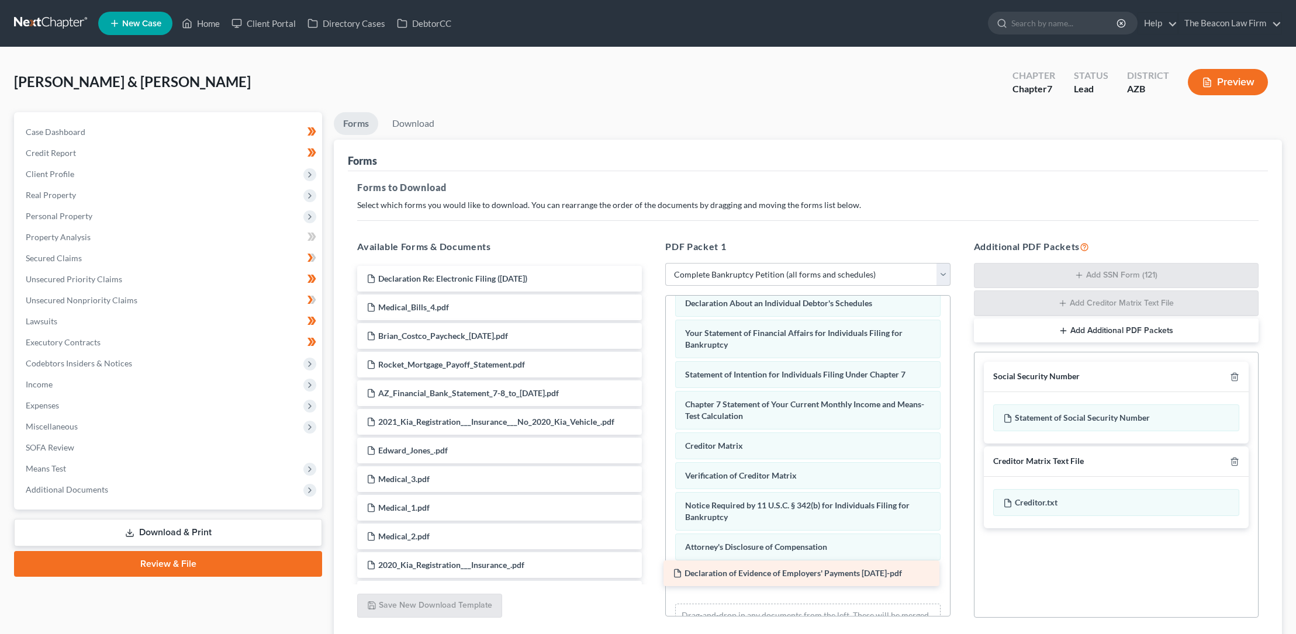
drag, startPoint x: 471, startPoint y: 280, endPoint x: 780, endPoint y: 576, distance: 428.0
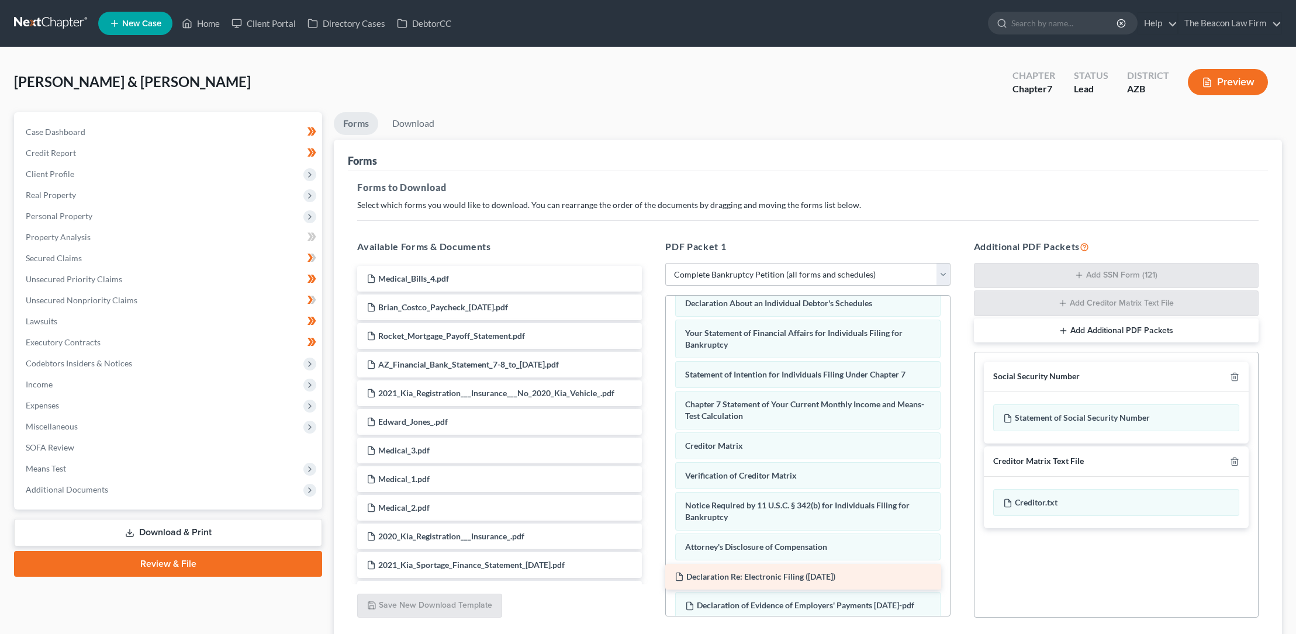
drag, startPoint x: 471, startPoint y: 274, endPoint x: 779, endPoint y: 573, distance: 428.7
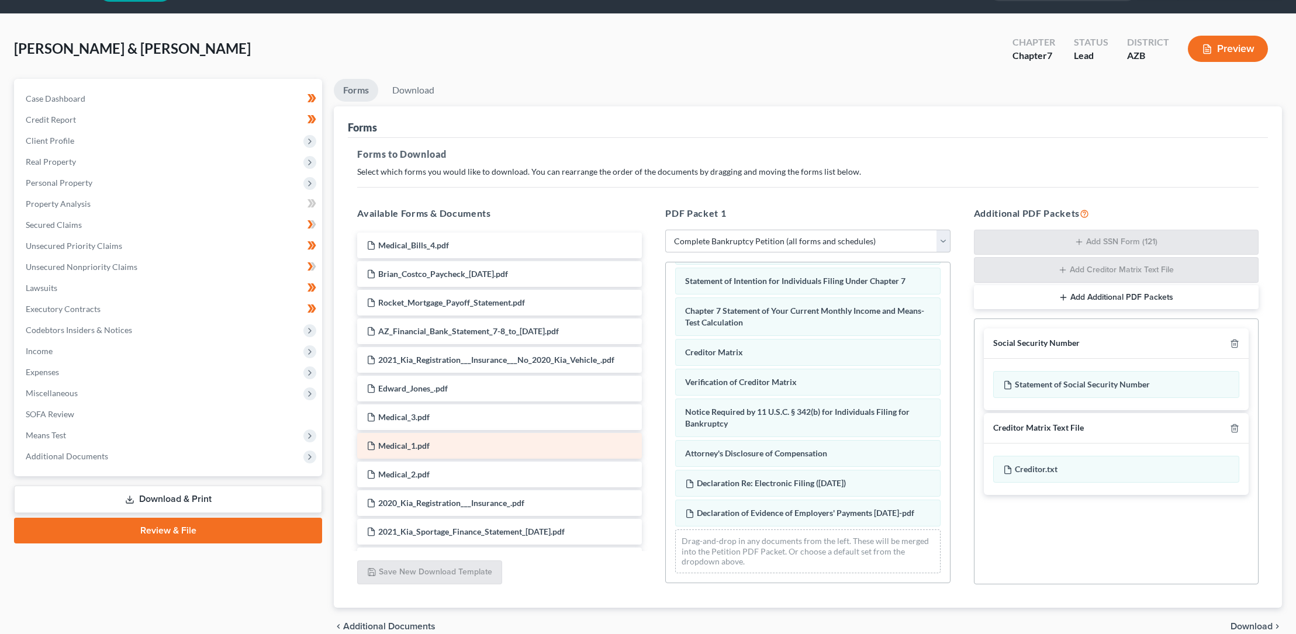
scroll to position [0, 0]
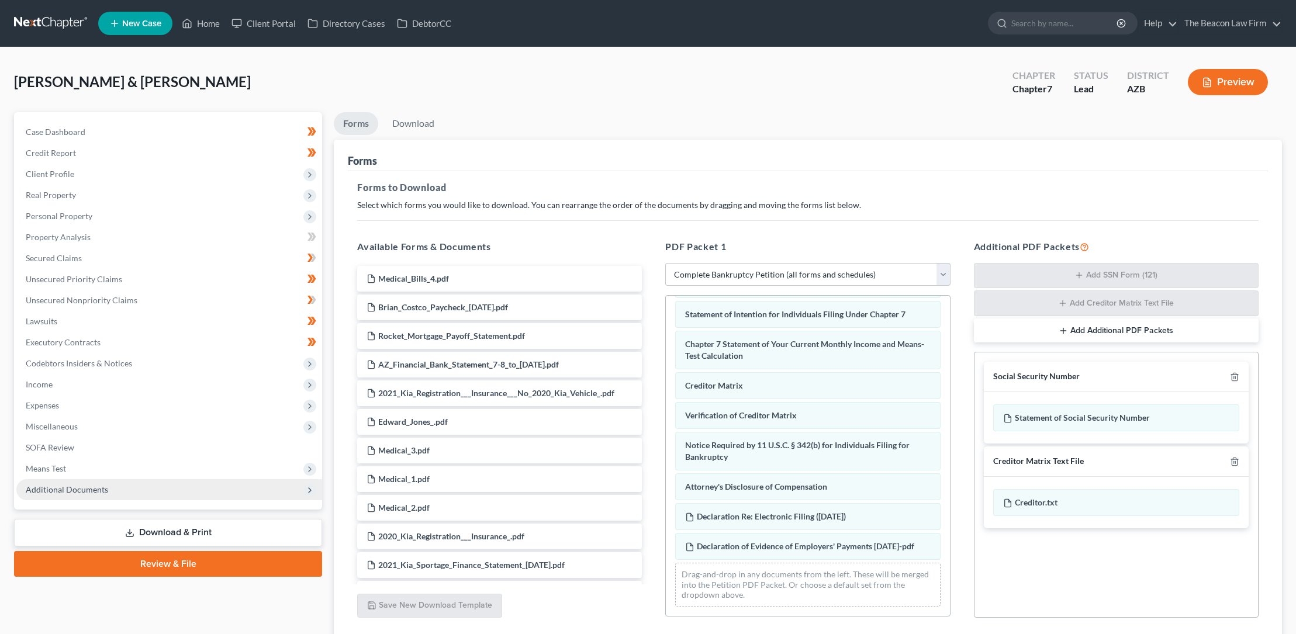
click at [94, 490] on span "Additional Documents" at bounding box center [67, 490] width 82 height 10
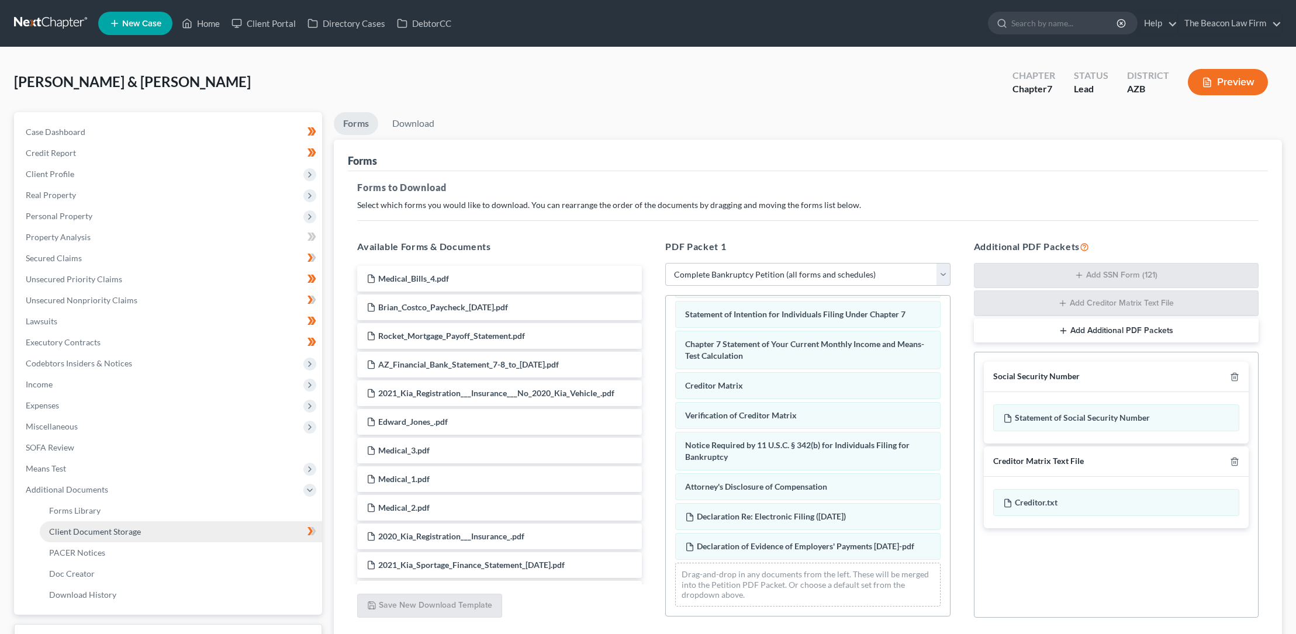
click at [96, 531] on span "Client Document Storage" at bounding box center [95, 532] width 92 height 10
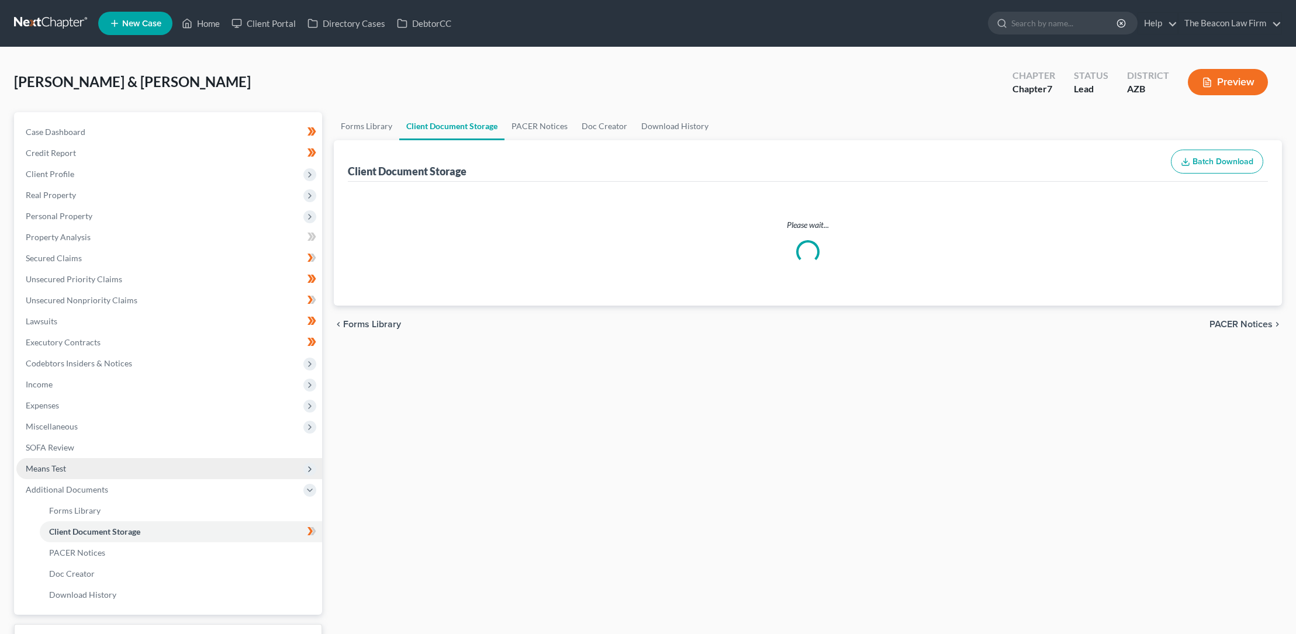
select select "14"
select select "18"
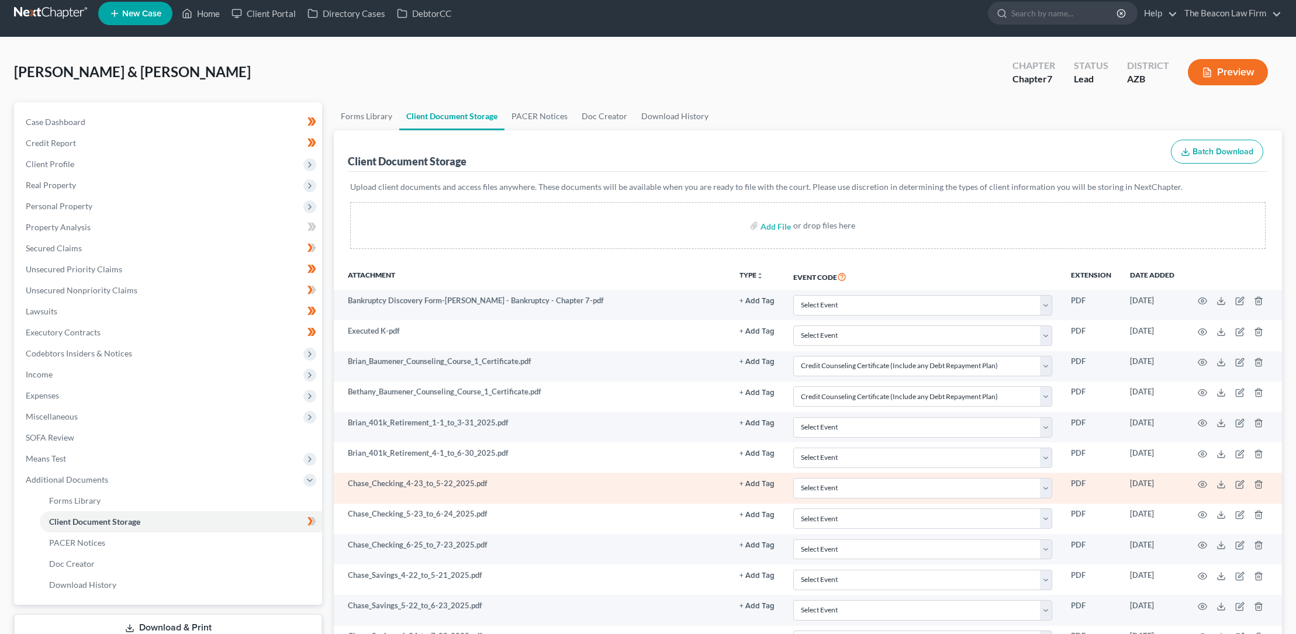
scroll to position [11, 0]
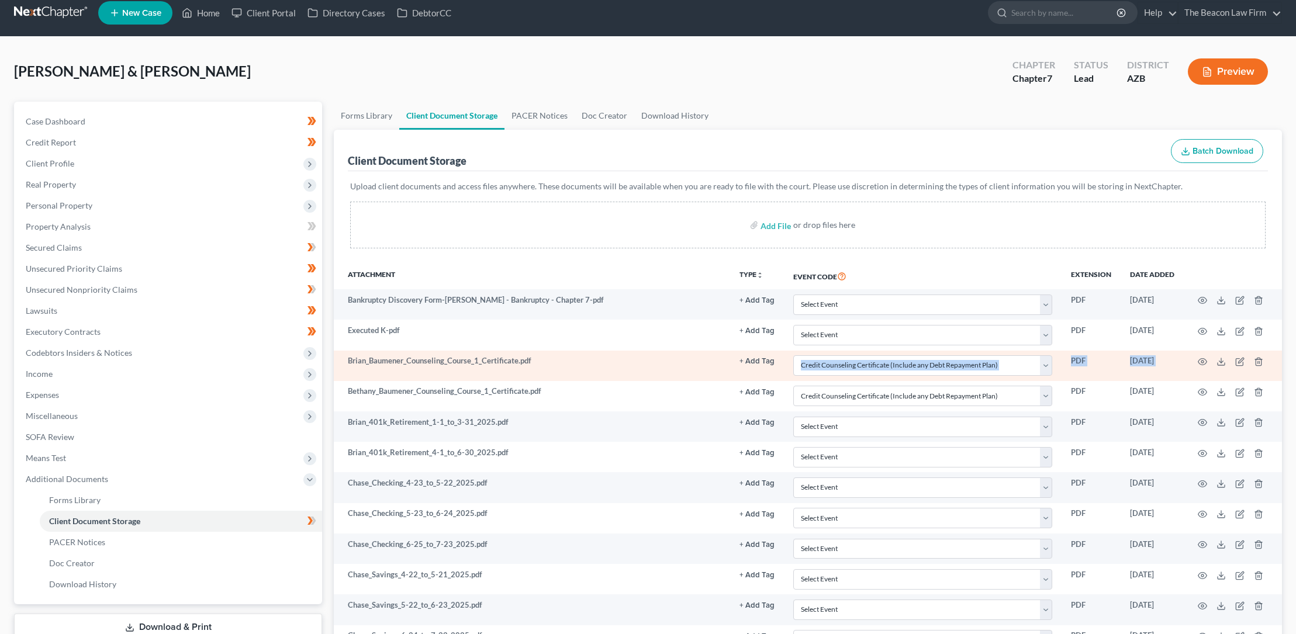
drag, startPoint x: 625, startPoint y: 364, endPoint x: 627, endPoint y: 379, distance: 16.0
click at [552, 364] on td "Brian_Baumener_Counseling_Course_1_Certificate.pdf" at bounding box center [532, 366] width 396 height 30
drag, startPoint x: 554, startPoint y: 364, endPoint x: 600, endPoint y: 375, distance: 47.5
click at [600, 375] on td "Brian_Baumener_Counseling_Course_1_Certificate.pdf" at bounding box center [532, 366] width 396 height 30
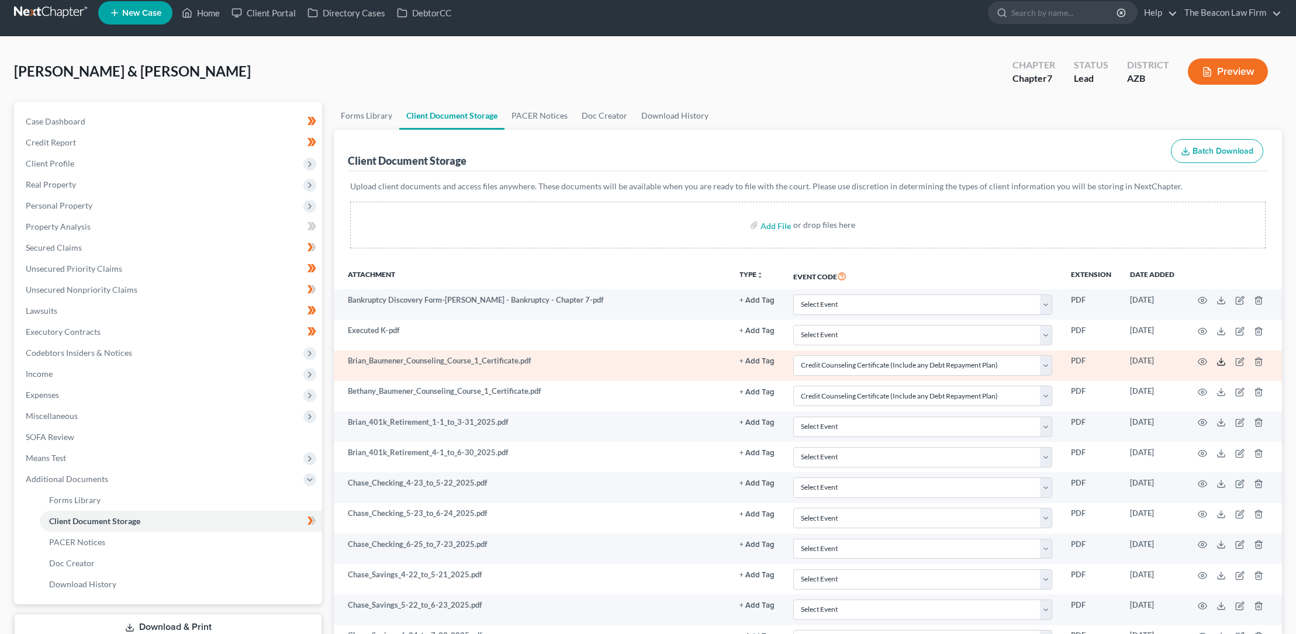
click at [1222, 361] on icon at bounding box center [1221, 361] width 9 height 9
drag, startPoint x: 512, startPoint y: 365, endPoint x: 560, endPoint y: 374, distance: 48.1
click at [557, 377] on td "Brian_Baumener_Counseling_Course_1_Certificate.pdf" at bounding box center [532, 366] width 396 height 30
click at [567, 369] on td "Brian_Baumener_Counseling_Course_1_Certificate.pdf" at bounding box center [532, 366] width 396 height 30
click at [1048, 364] on select "Select Event AA Schedules and Statements (Formerly All Required) Amended Chapte…" at bounding box center [922, 365] width 259 height 20
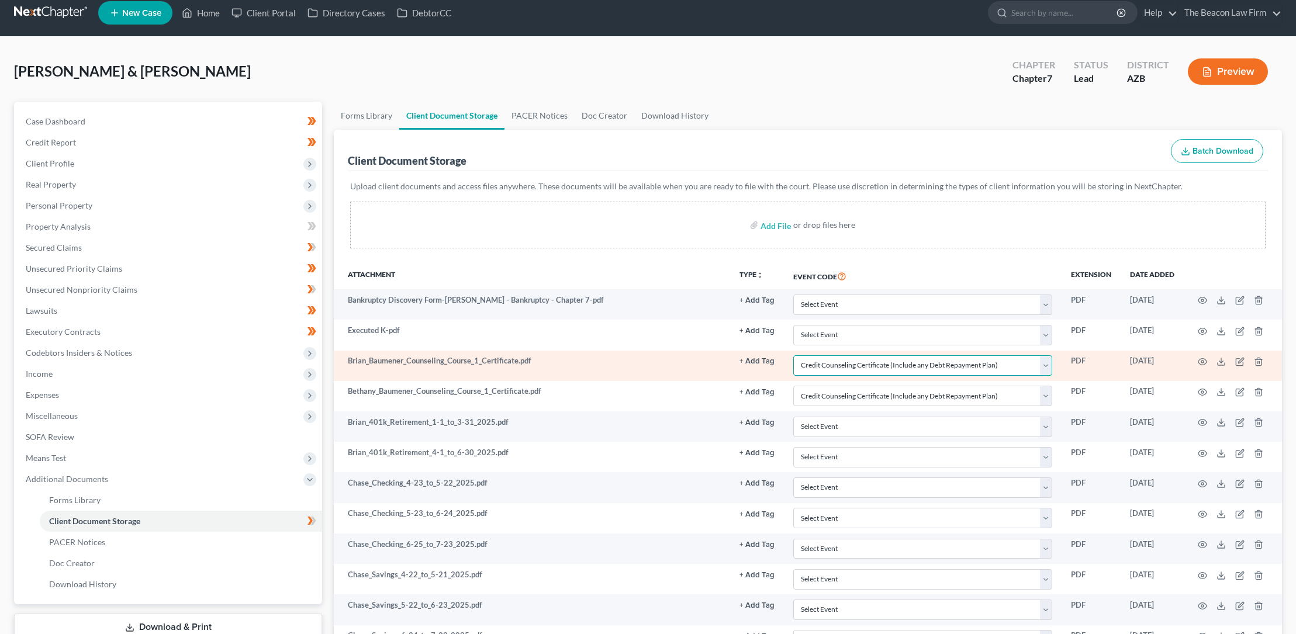
click at [793, 355] on select "Select Event AA Schedules and Statements (Formerly All Required) Amended Chapte…" at bounding box center [922, 365] width 259 height 20
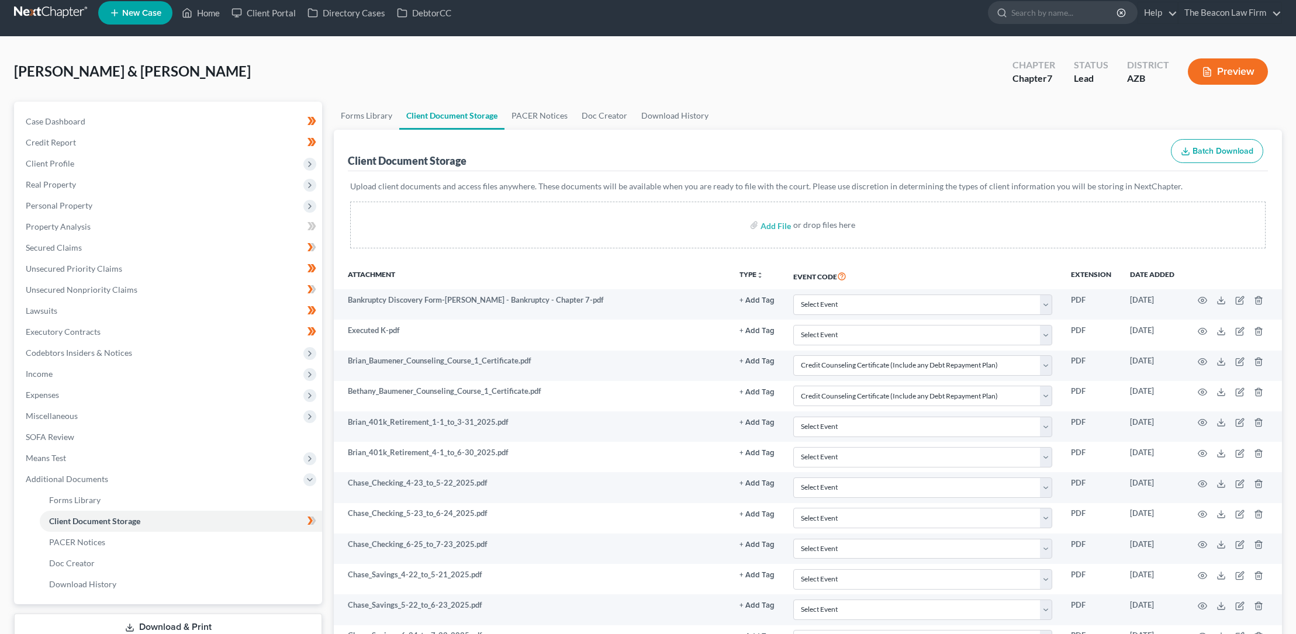
click at [146, 626] on link "Download & Print" at bounding box center [168, 627] width 308 height 27
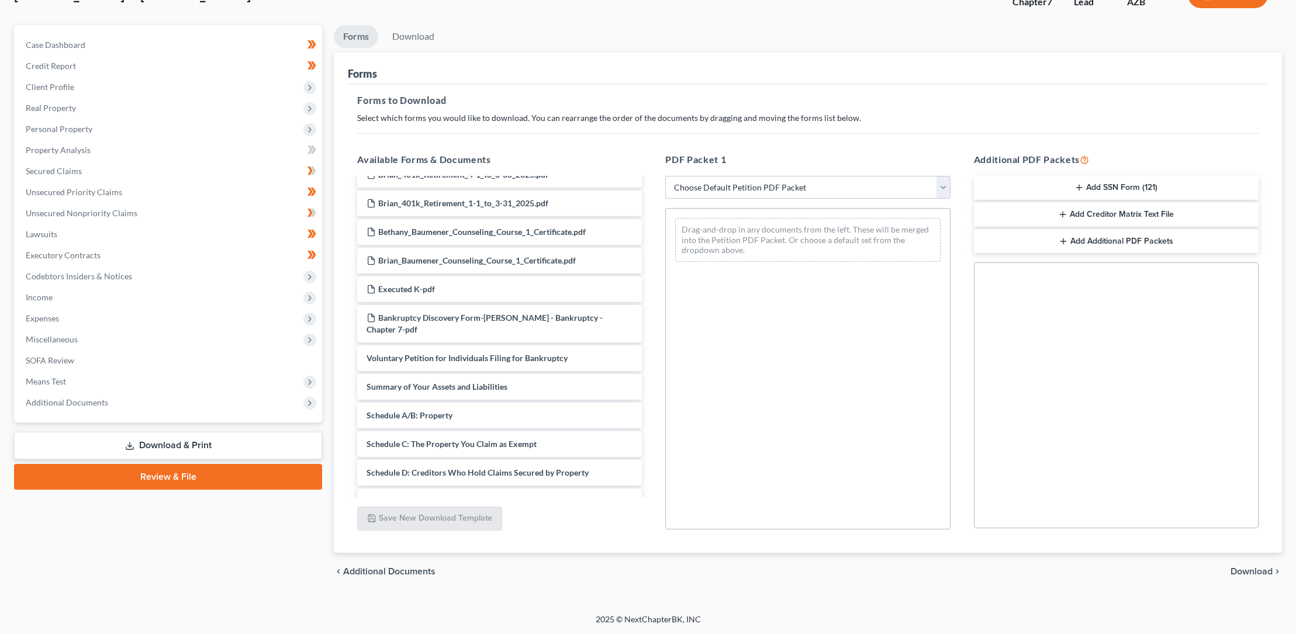
scroll to position [1555, 0]
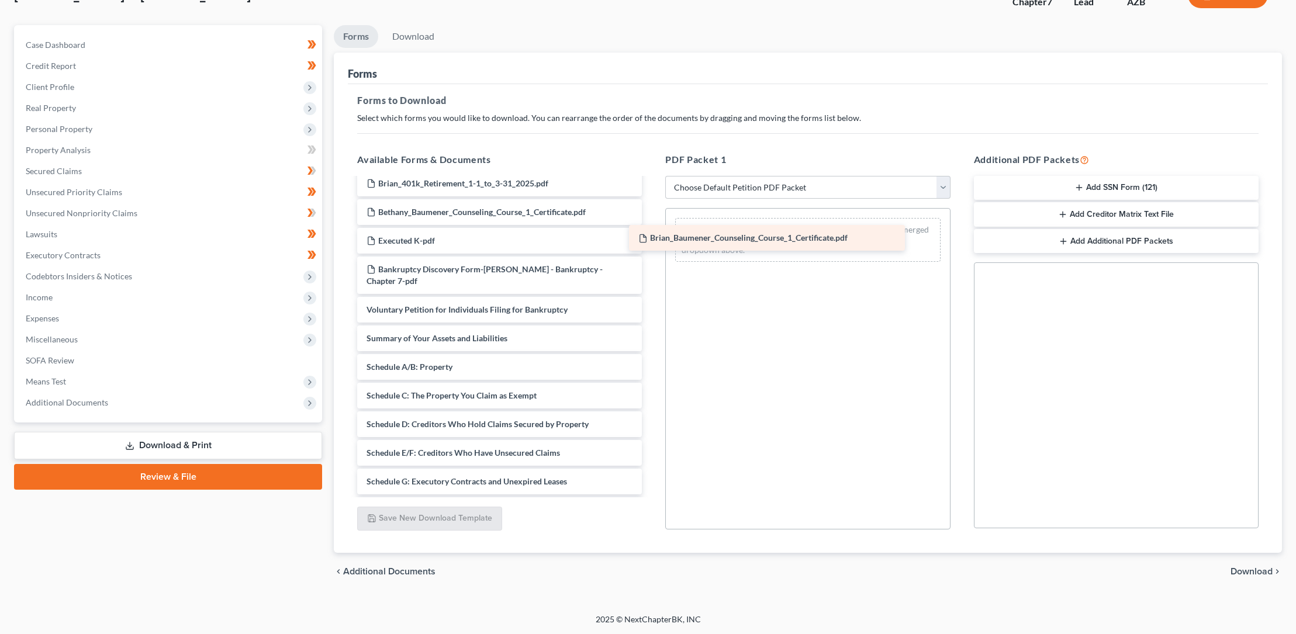
drag, startPoint x: 489, startPoint y: 249, endPoint x: 775, endPoint y: 234, distance: 286.8
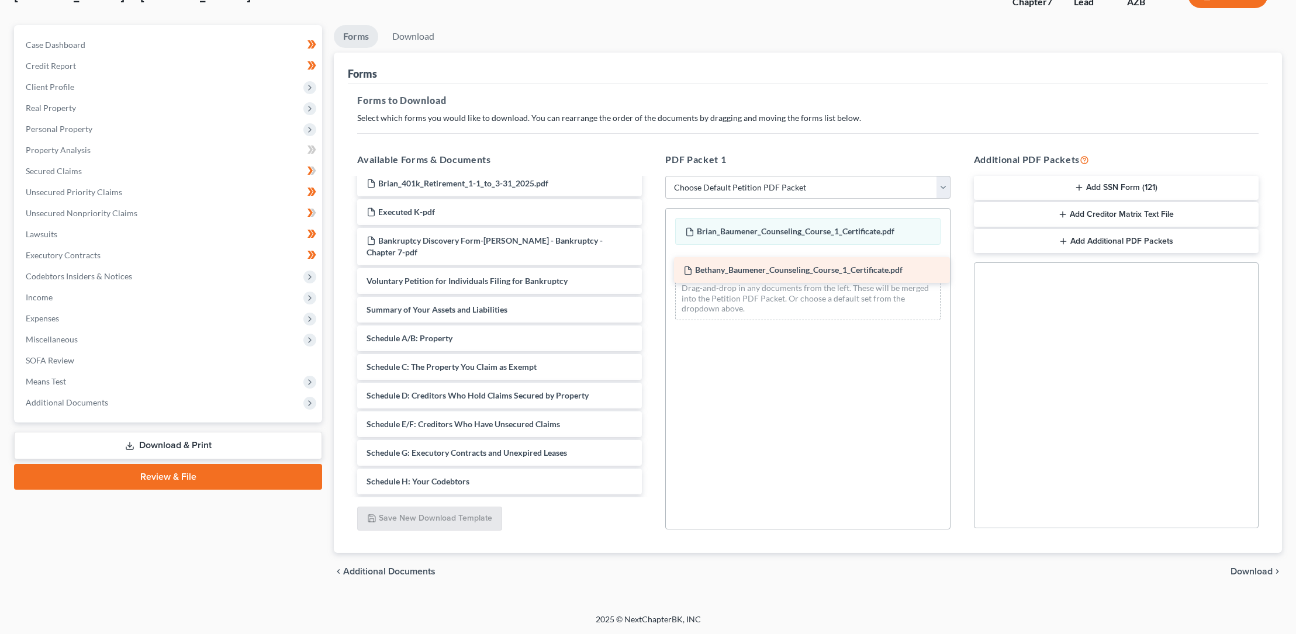
drag, startPoint x: 465, startPoint y: 222, endPoint x: 782, endPoint y: 268, distance: 319.7
click at [742, 186] on select "Choose Default Petition PDF Packet Complete Bankruptcy Petition (all forms and …" at bounding box center [807, 187] width 285 height 23
select select "0"
click at [665, 176] on select "Choose Default Petition PDF Packet Complete Bankruptcy Petition (all forms and …" at bounding box center [807, 187] width 285 height 23
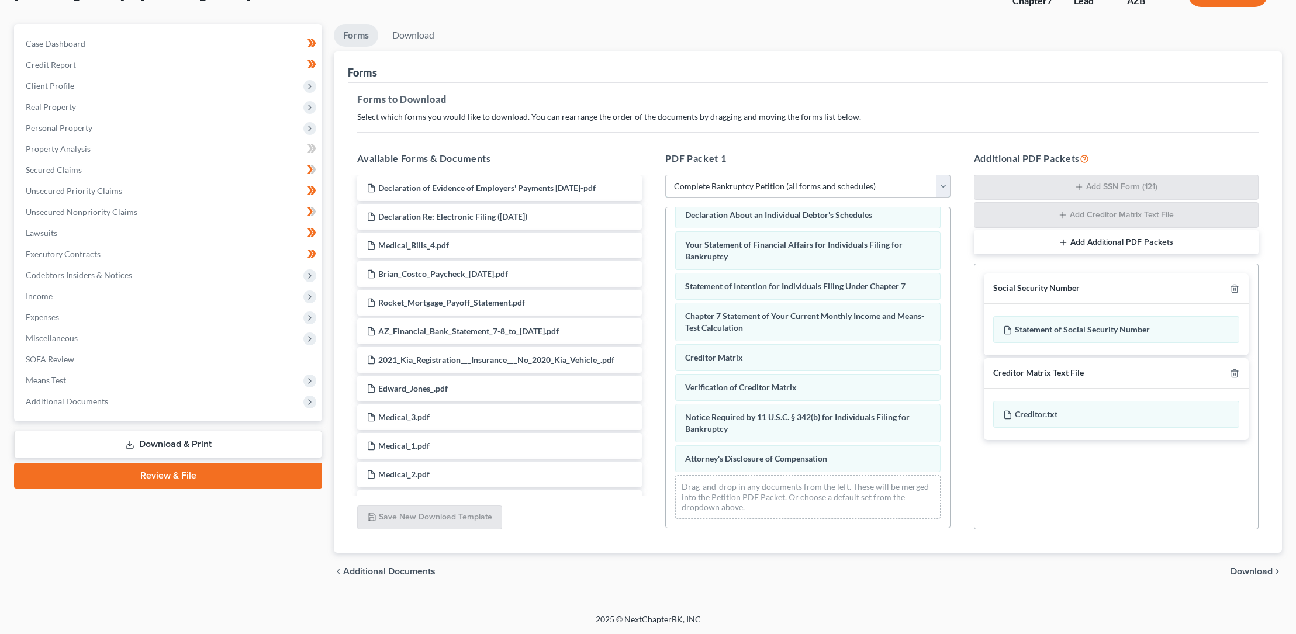
scroll to position [0, 0]
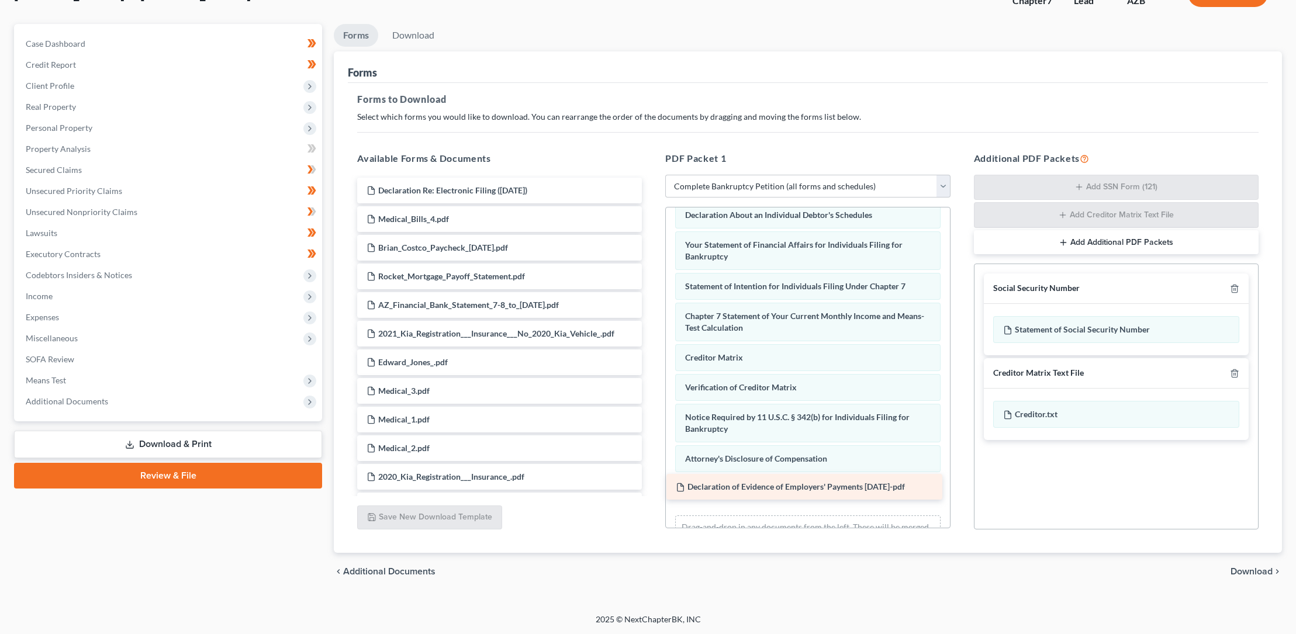
drag, startPoint x: 502, startPoint y: 194, endPoint x: 815, endPoint y: 492, distance: 431.7
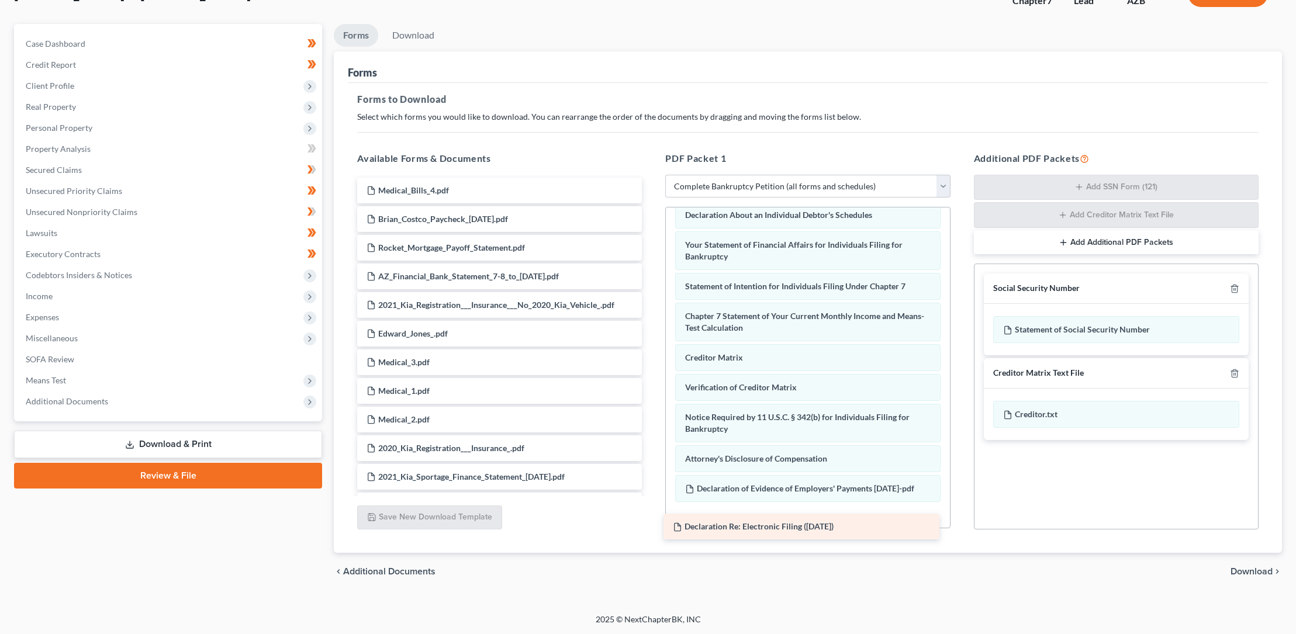
drag, startPoint x: 483, startPoint y: 188, endPoint x: 797, endPoint y: 527, distance: 461.3
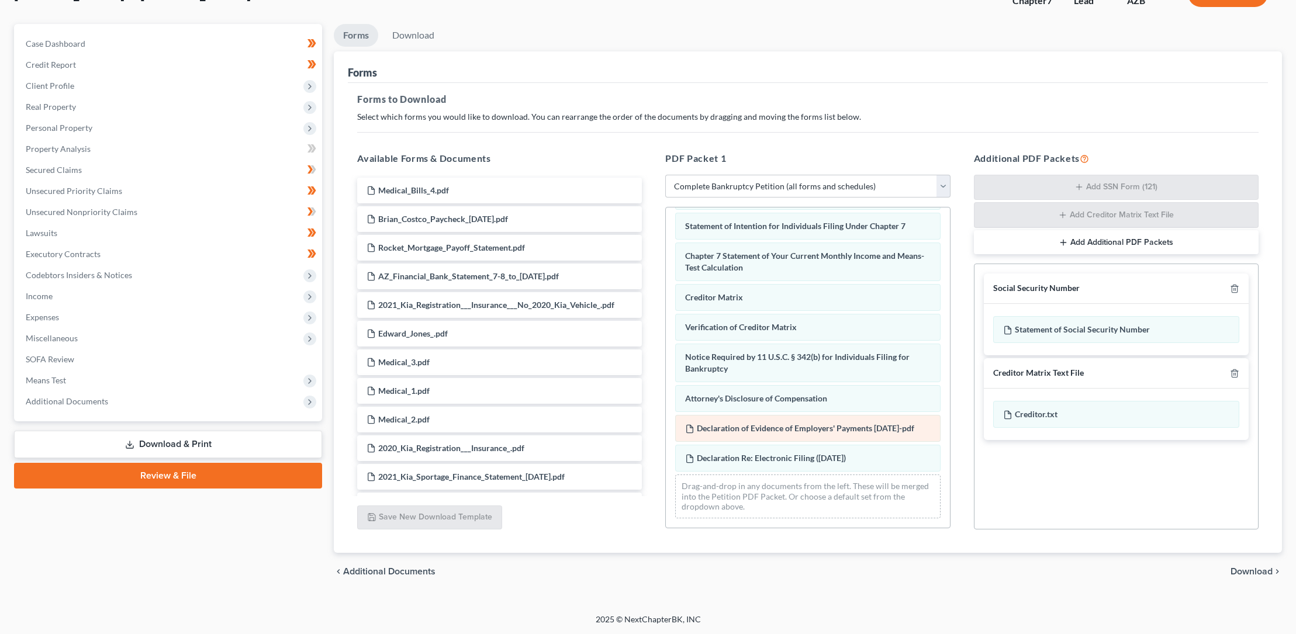
scroll to position [385, 0]
click at [171, 441] on link "Download & Print" at bounding box center [168, 444] width 308 height 27
click at [1256, 570] on span "Download" at bounding box center [1252, 571] width 42 height 9
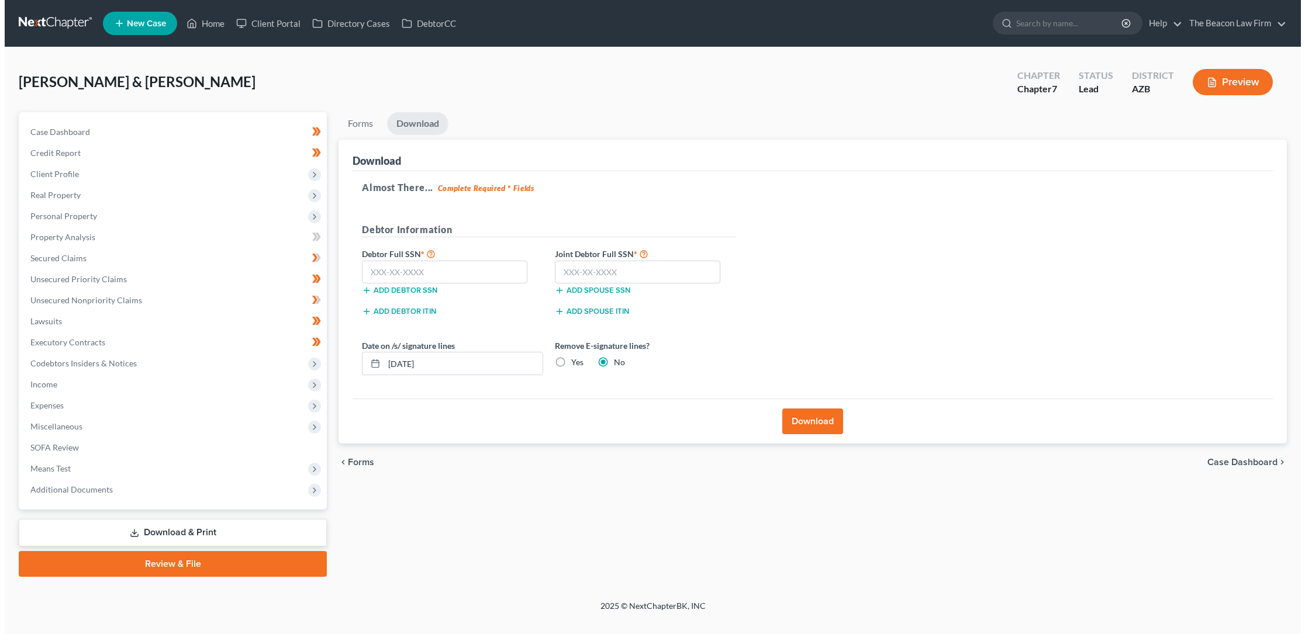
scroll to position [0, 0]
click at [369, 270] on input "text" at bounding box center [442, 272] width 165 height 23
type input "600-72-8105"
type input "600-64-5885"
click at [814, 419] on button "Download" at bounding box center [813, 422] width 61 height 26
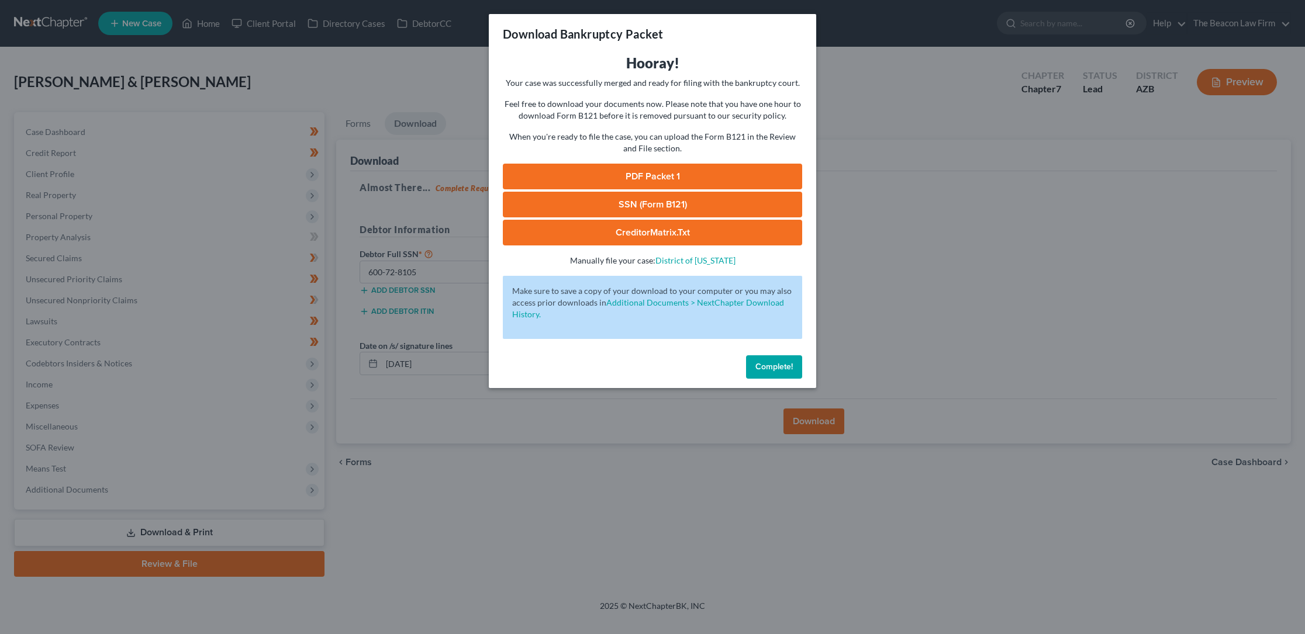
click at [644, 175] on link "PDF Packet 1" at bounding box center [652, 177] width 299 height 26
click at [764, 367] on span "Complete!" at bounding box center [773, 367] width 37 height 10
